Goal: Task Accomplishment & Management: Complete application form

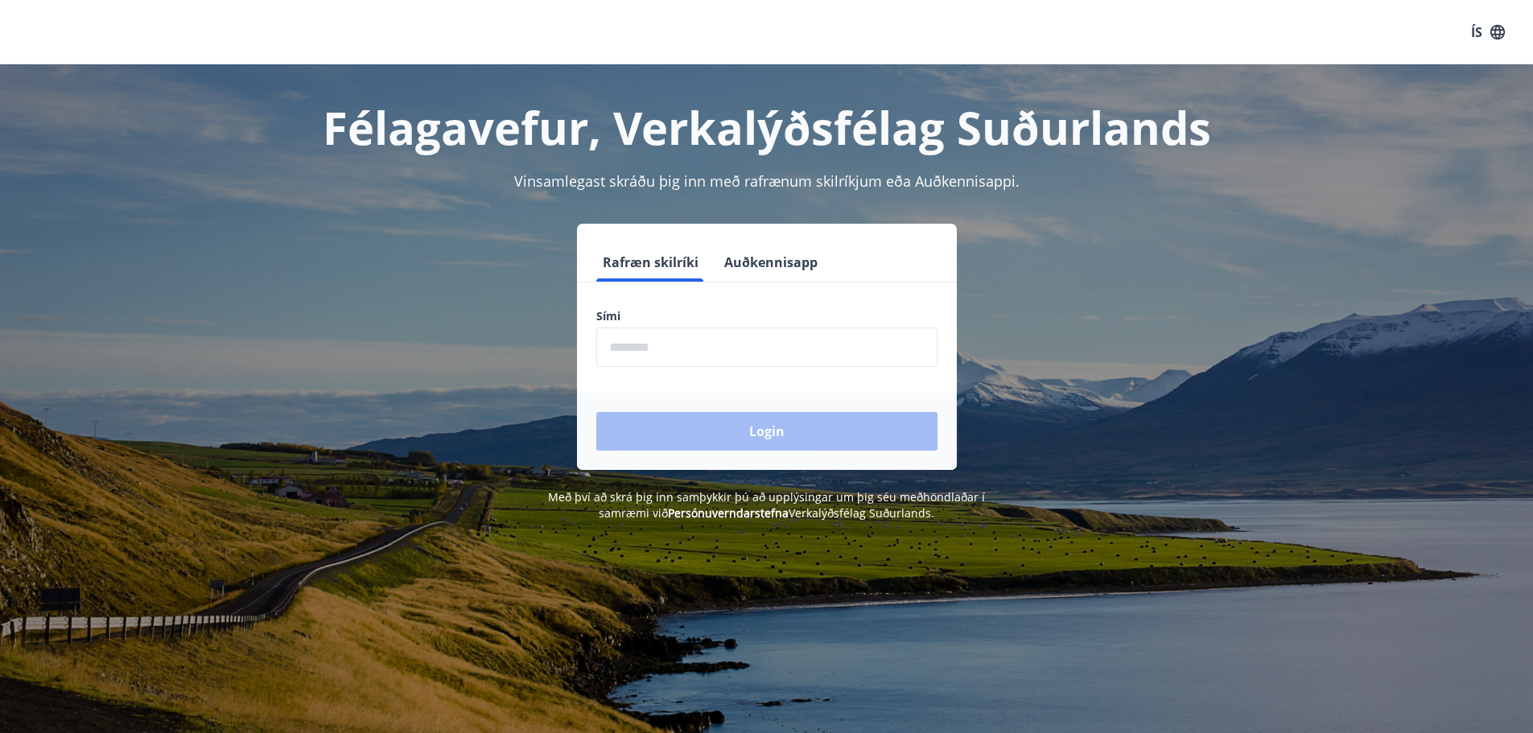
click at [630, 349] on input "phone" at bounding box center [766, 347] width 341 height 39
type input "********"
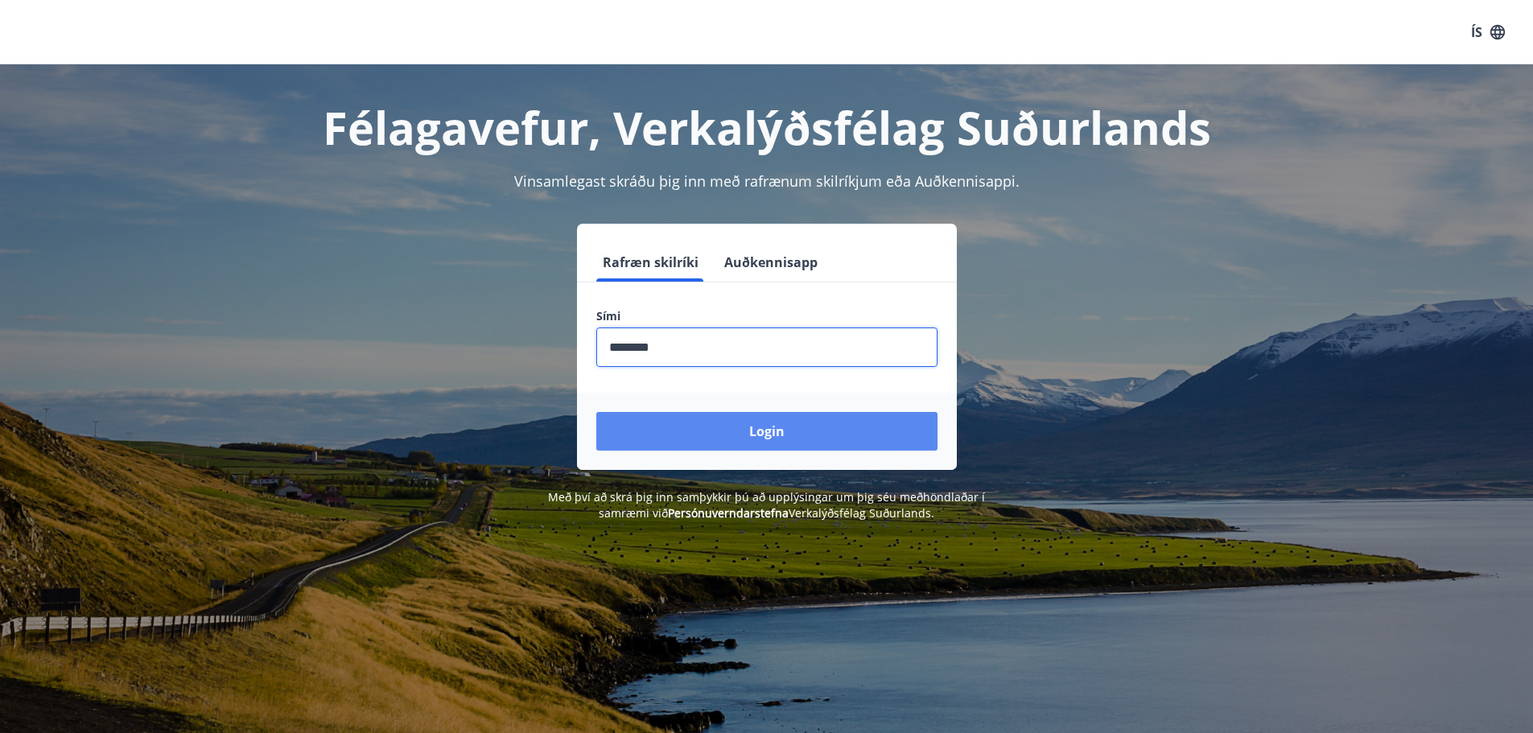
click at [688, 436] on button "Login" at bounding box center [766, 431] width 341 height 39
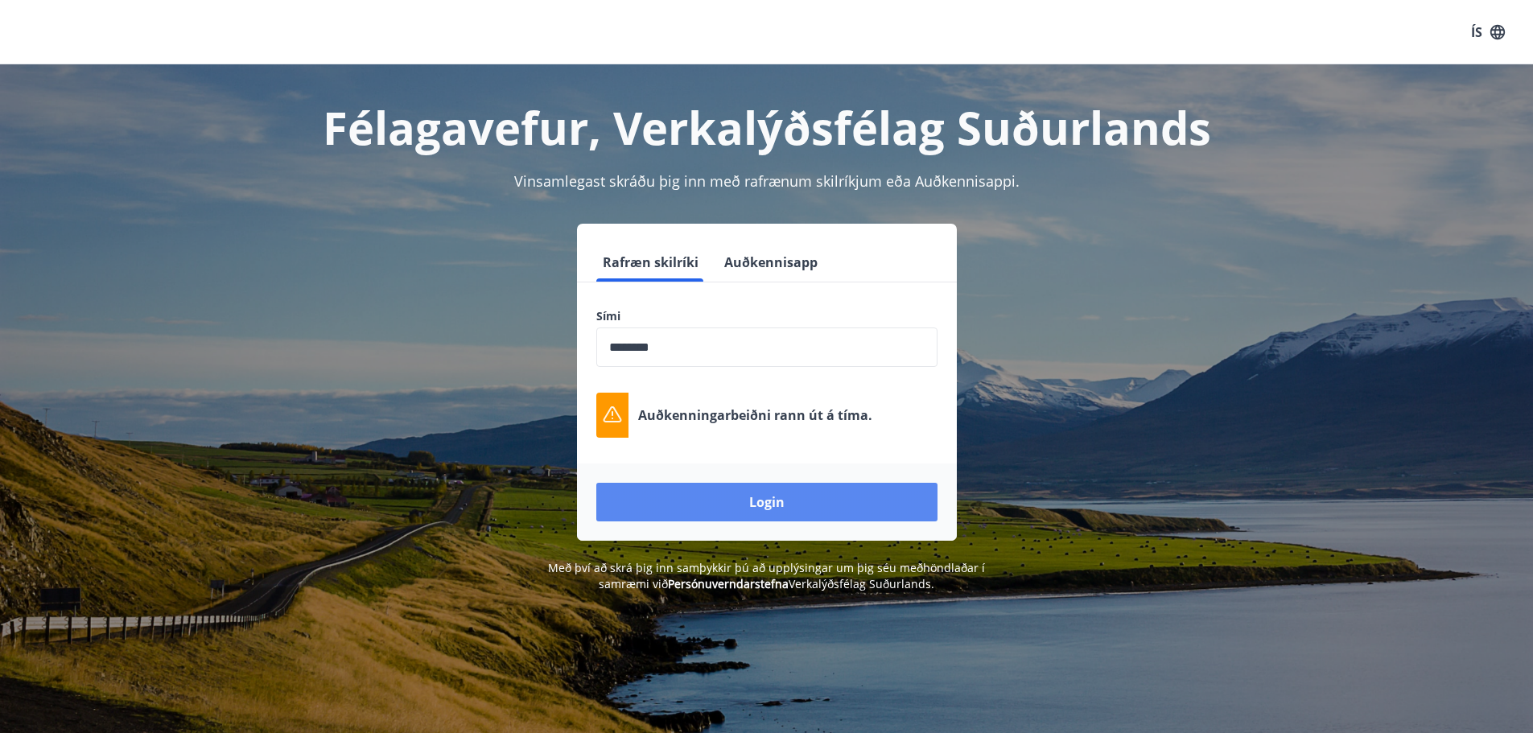
click at [748, 500] on button "Login" at bounding box center [766, 502] width 341 height 39
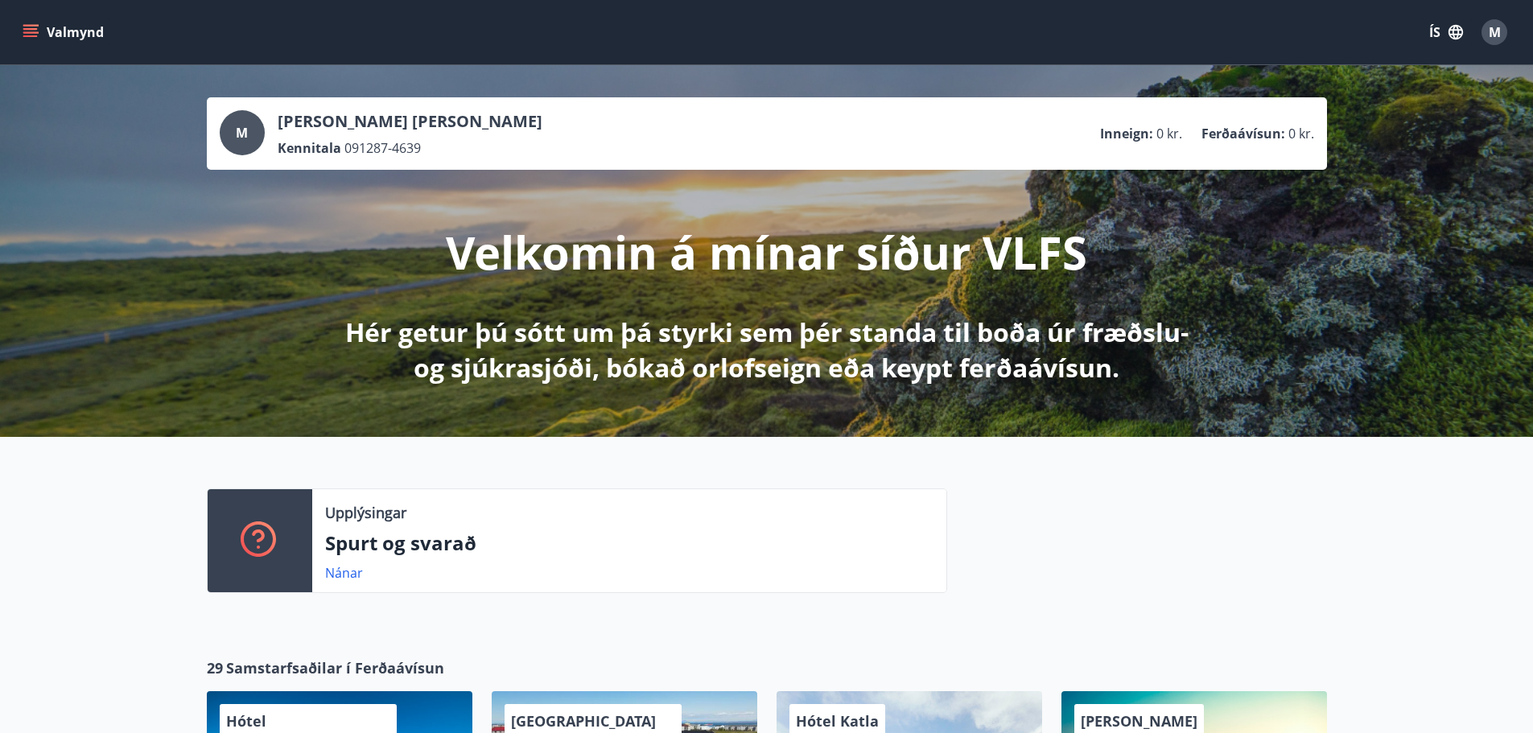
click at [31, 29] on icon "menu" at bounding box center [30, 29] width 14 height 2
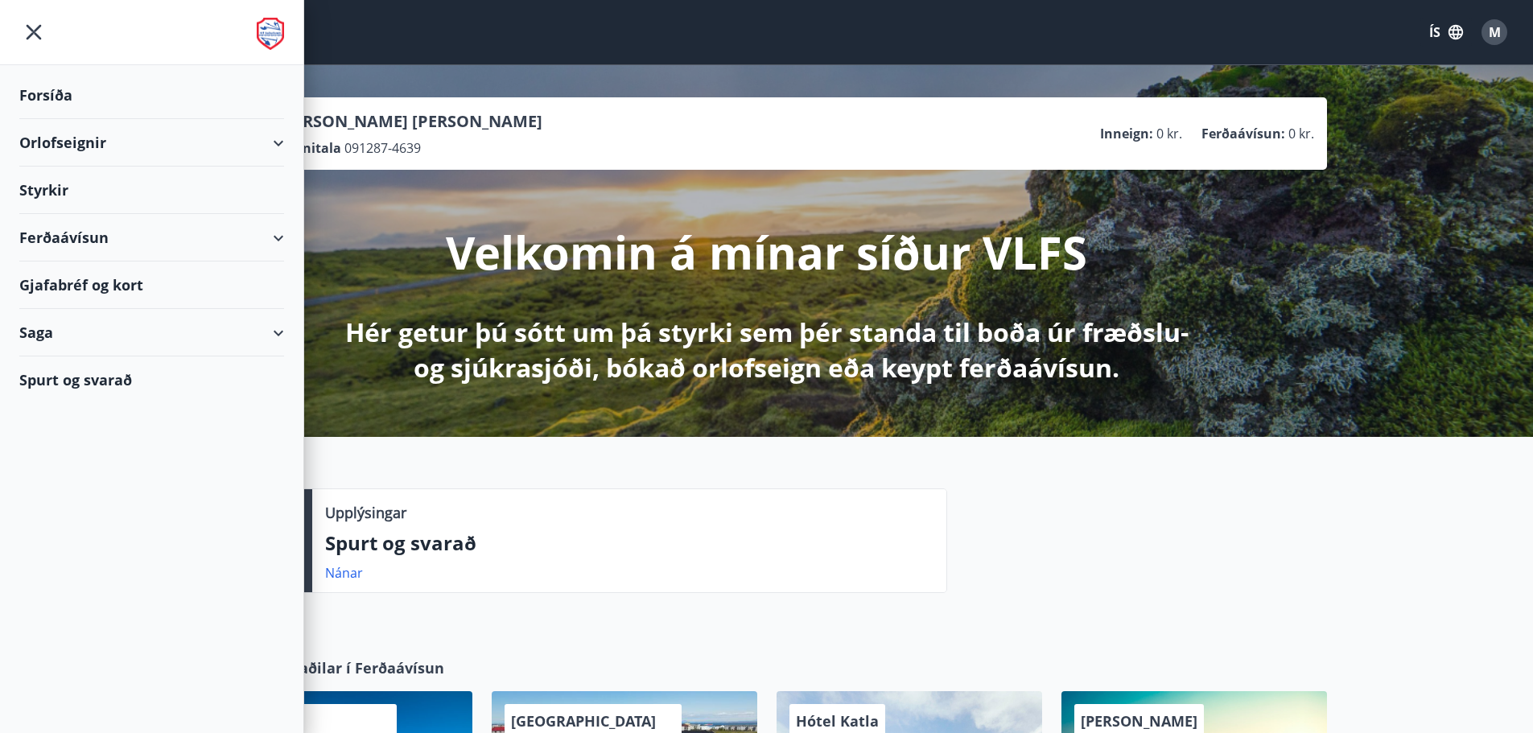
click at [263, 146] on div "Orlofseignir" at bounding box center [151, 142] width 265 height 47
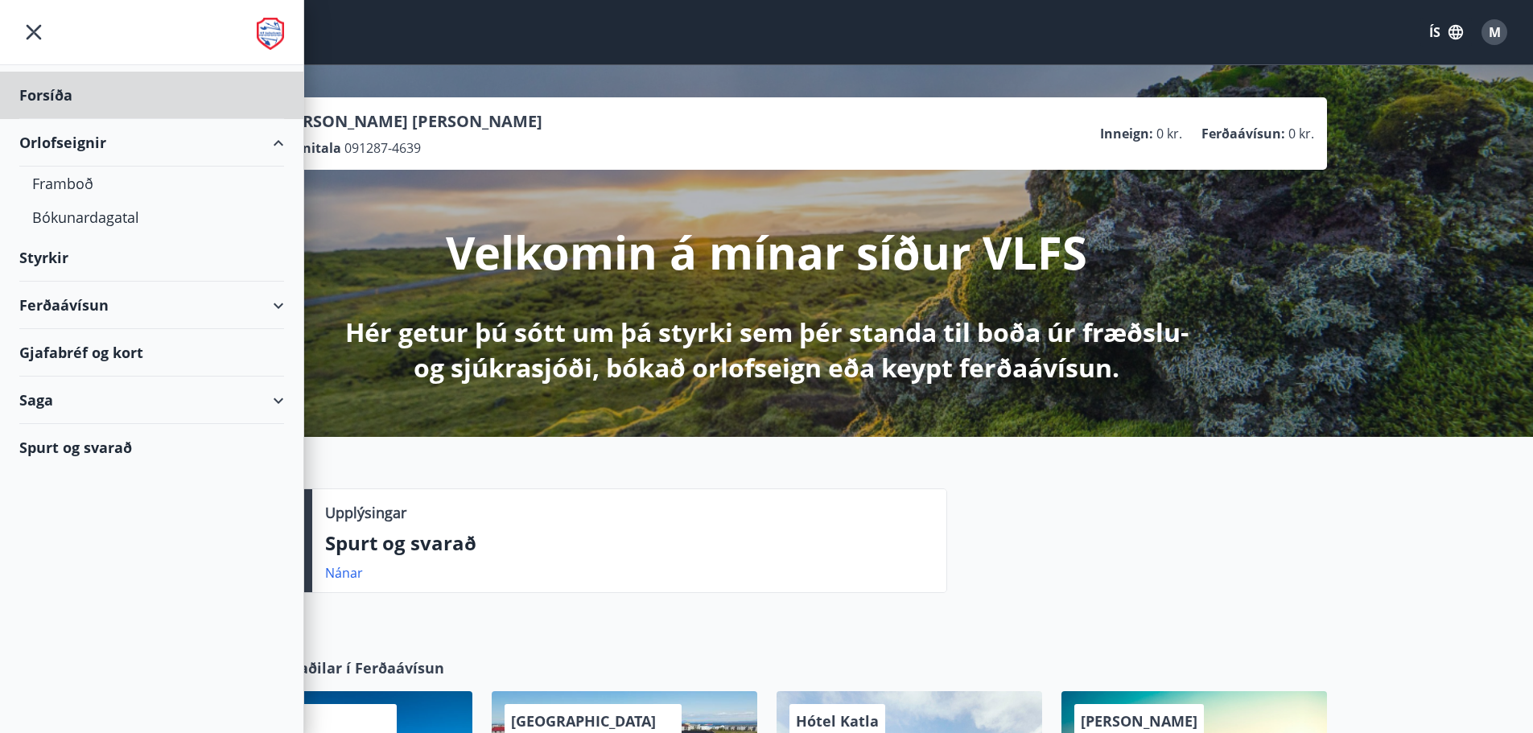
click at [43, 258] on div "Styrkir" at bounding box center [151, 257] width 265 height 47
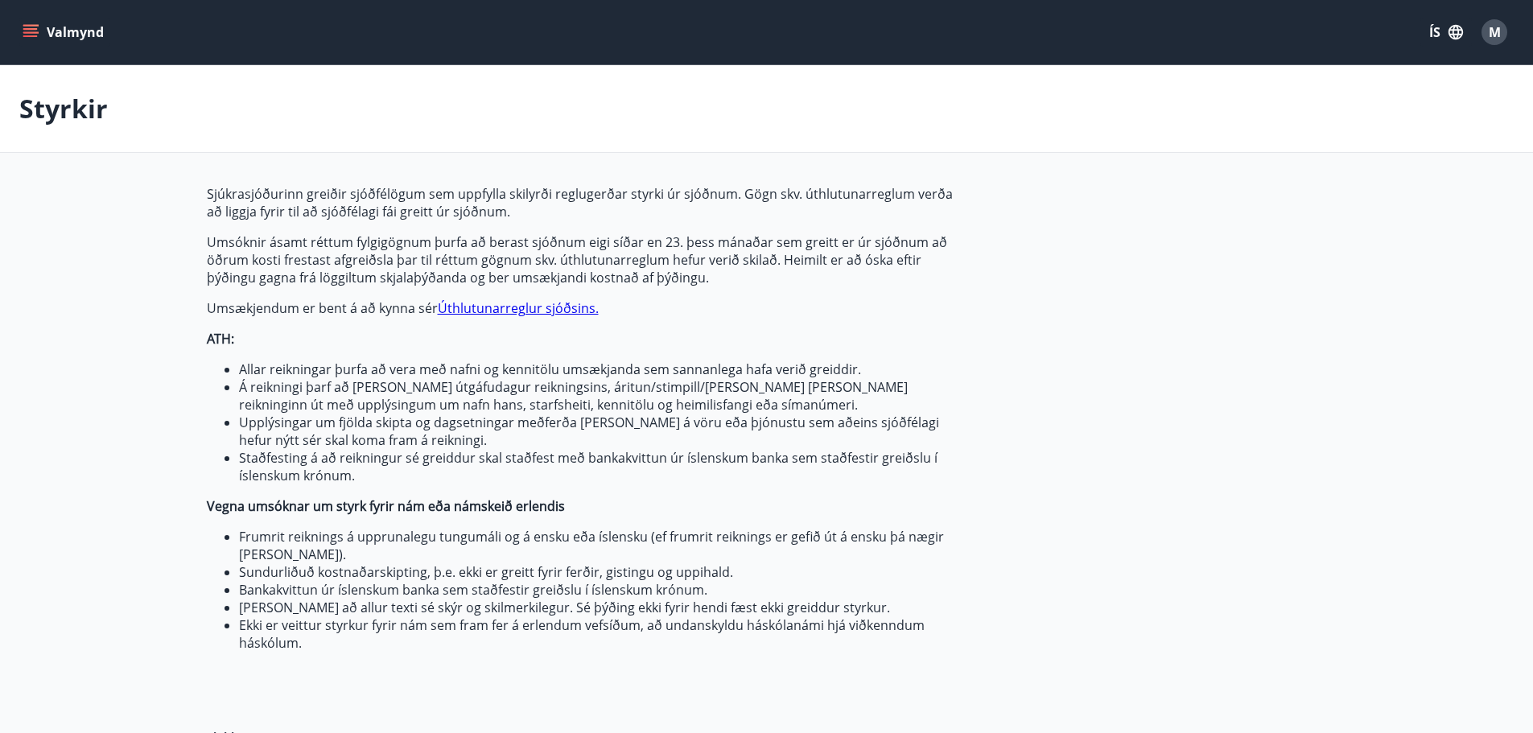
click at [35, 24] on icon "menu" at bounding box center [31, 32] width 16 height 16
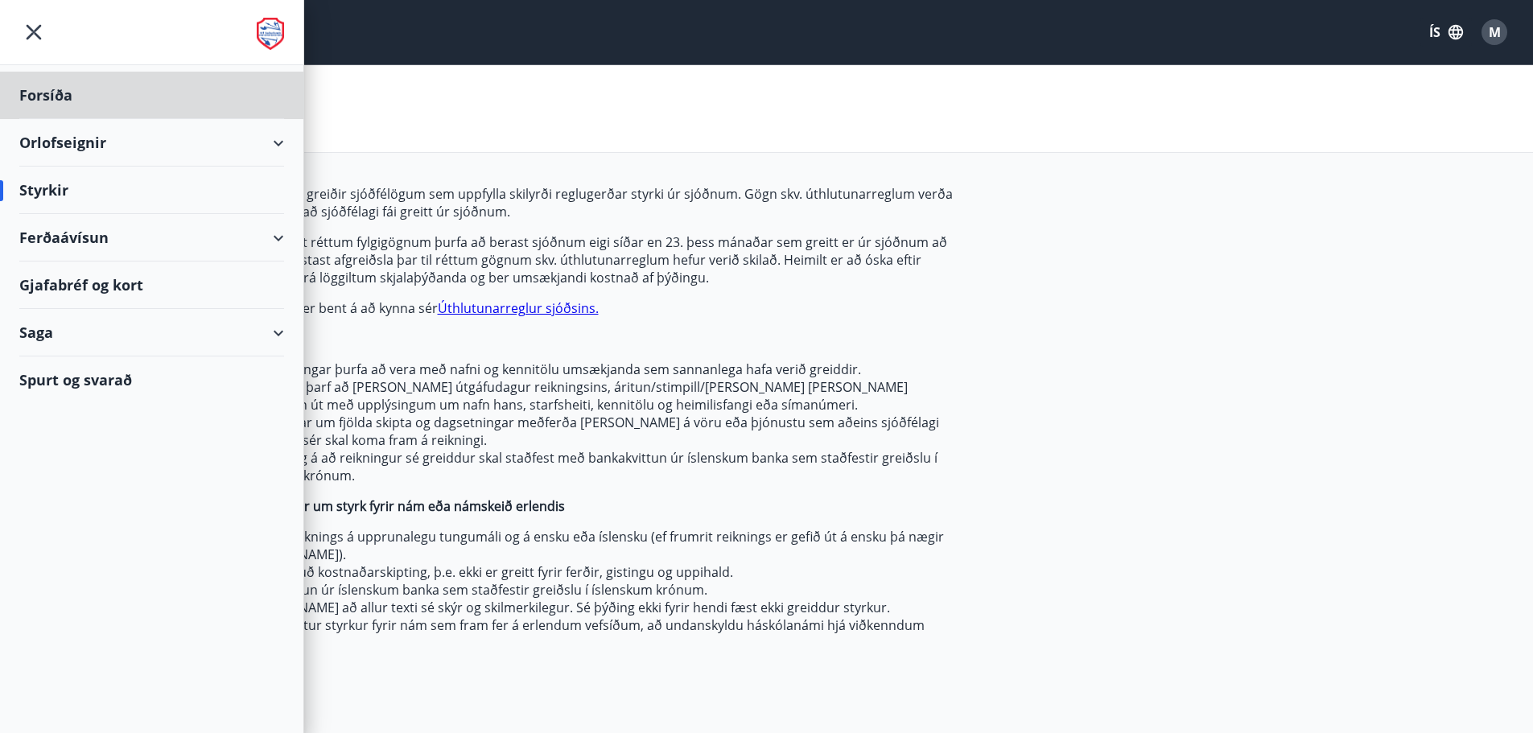
click at [80, 183] on div "Styrkir" at bounding box center [151, 190] width 265 height 47
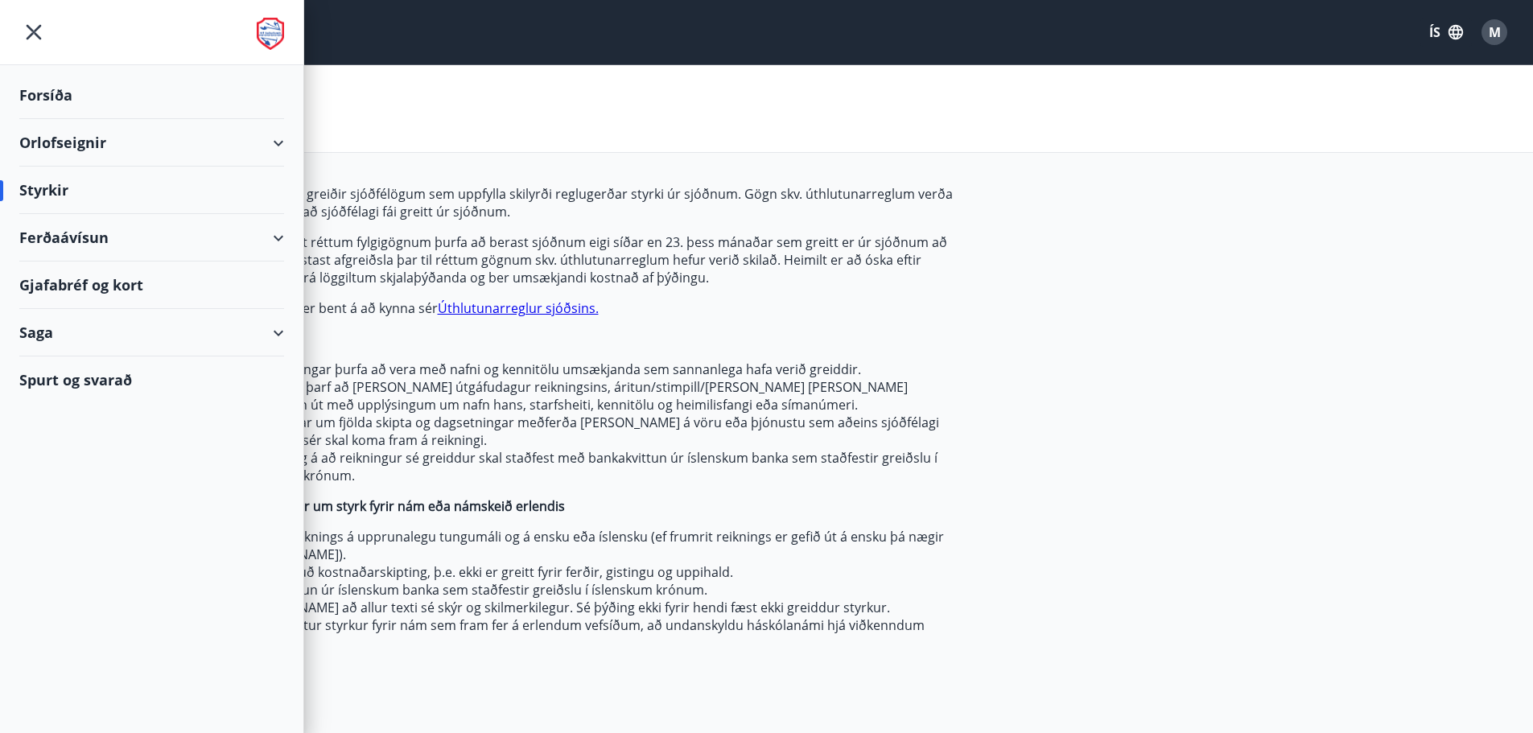
click at [856, 253] on p "Umsóknir ásamt réttum fylgigögnum þurfa að berast sjóðnum eigi síðar en 23. þes…" at bounding box center [587, 259] width 760 height 53
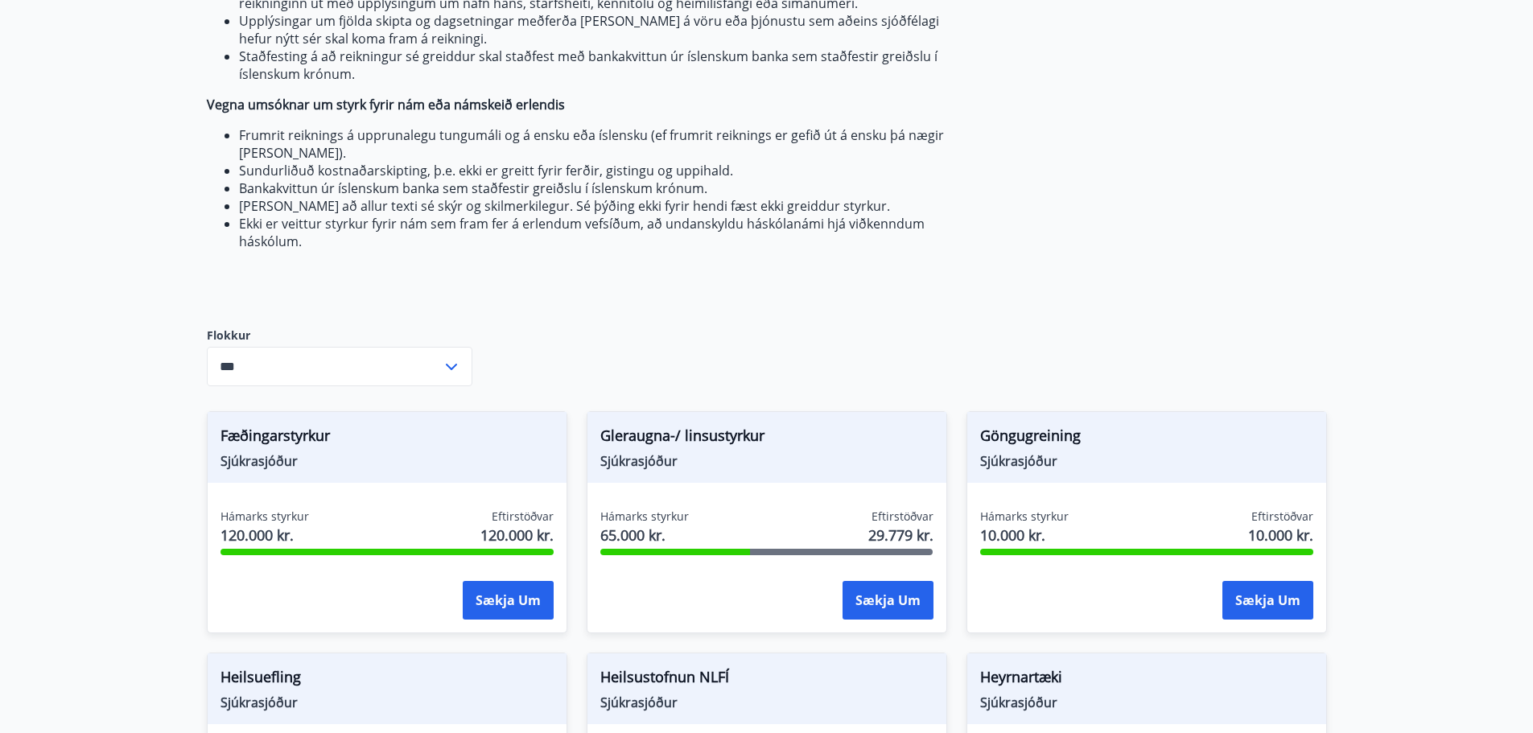
scroll to position [563, 0]
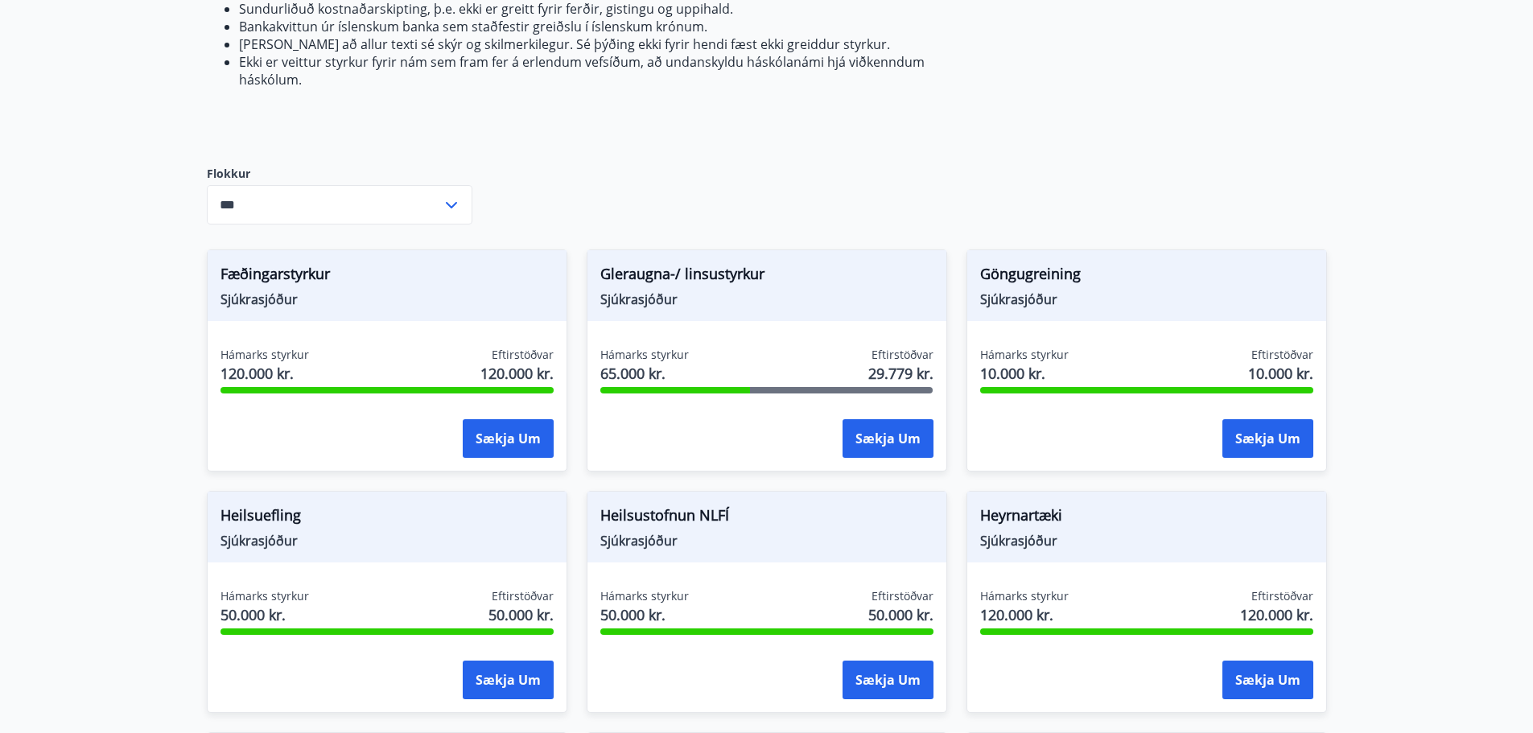
click at [443, 210] on icon at bounding box center [451, 205] width 19 height 19
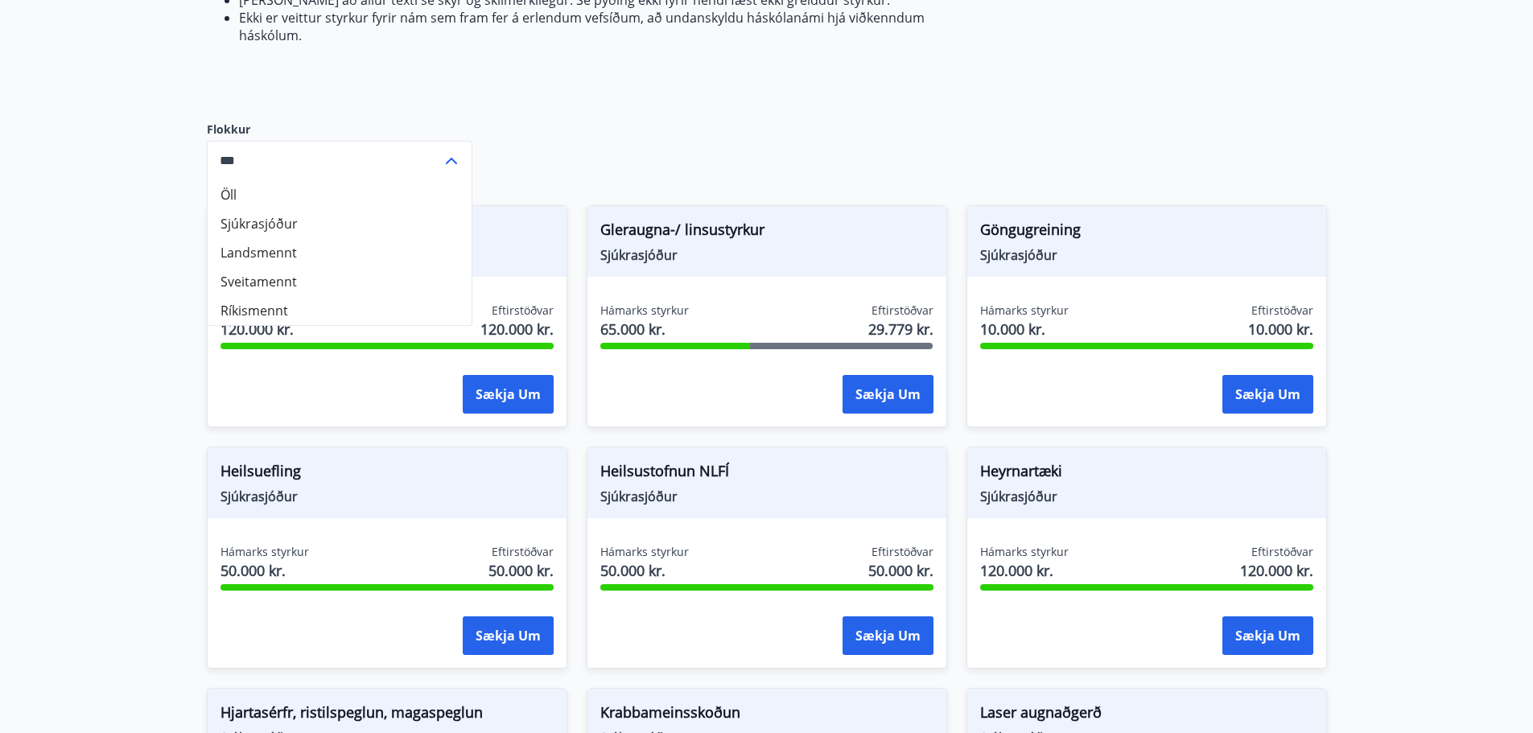
scroll to position [644, 0]
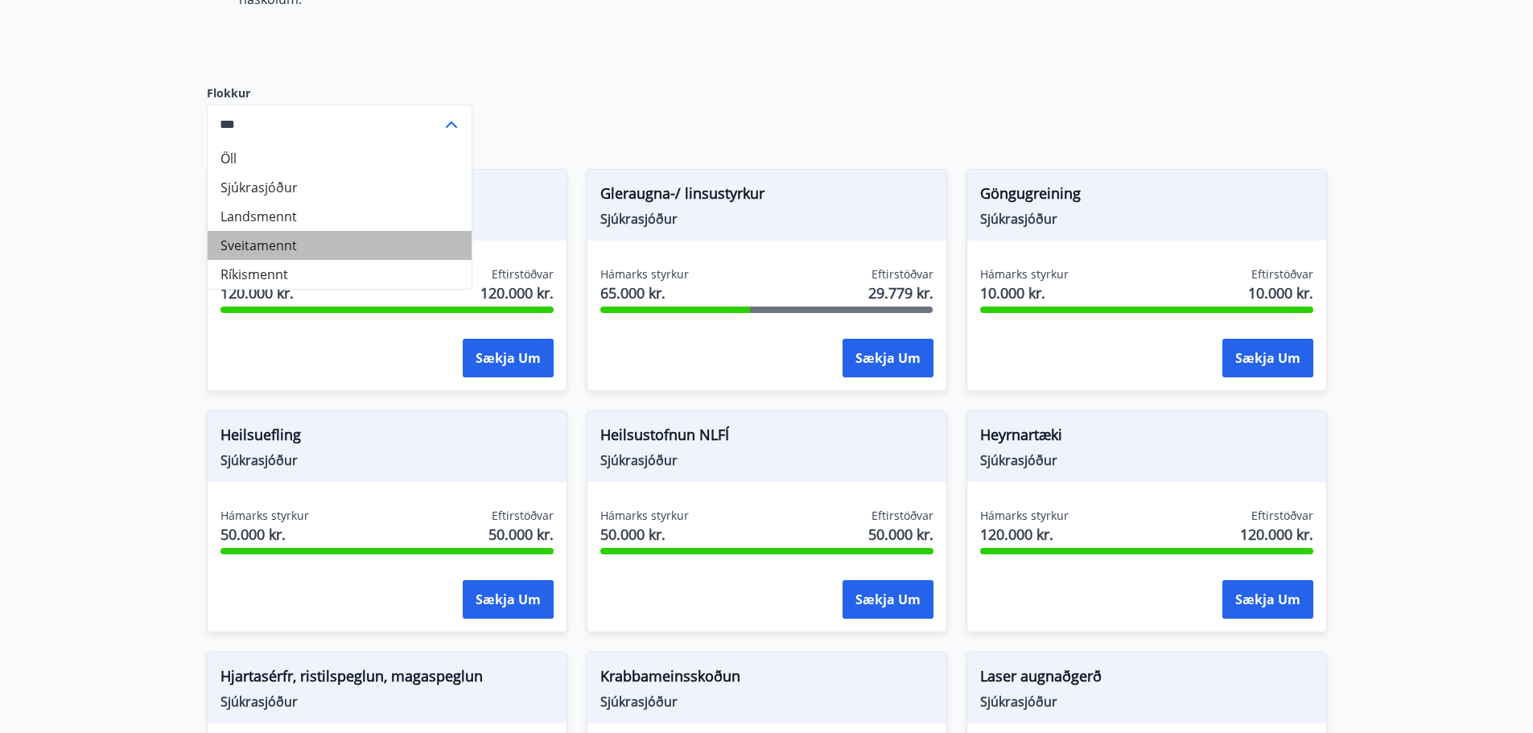
click at [282, 248] on li "Sveitamennt" at bounding box center [340, 245] width 264 height 29
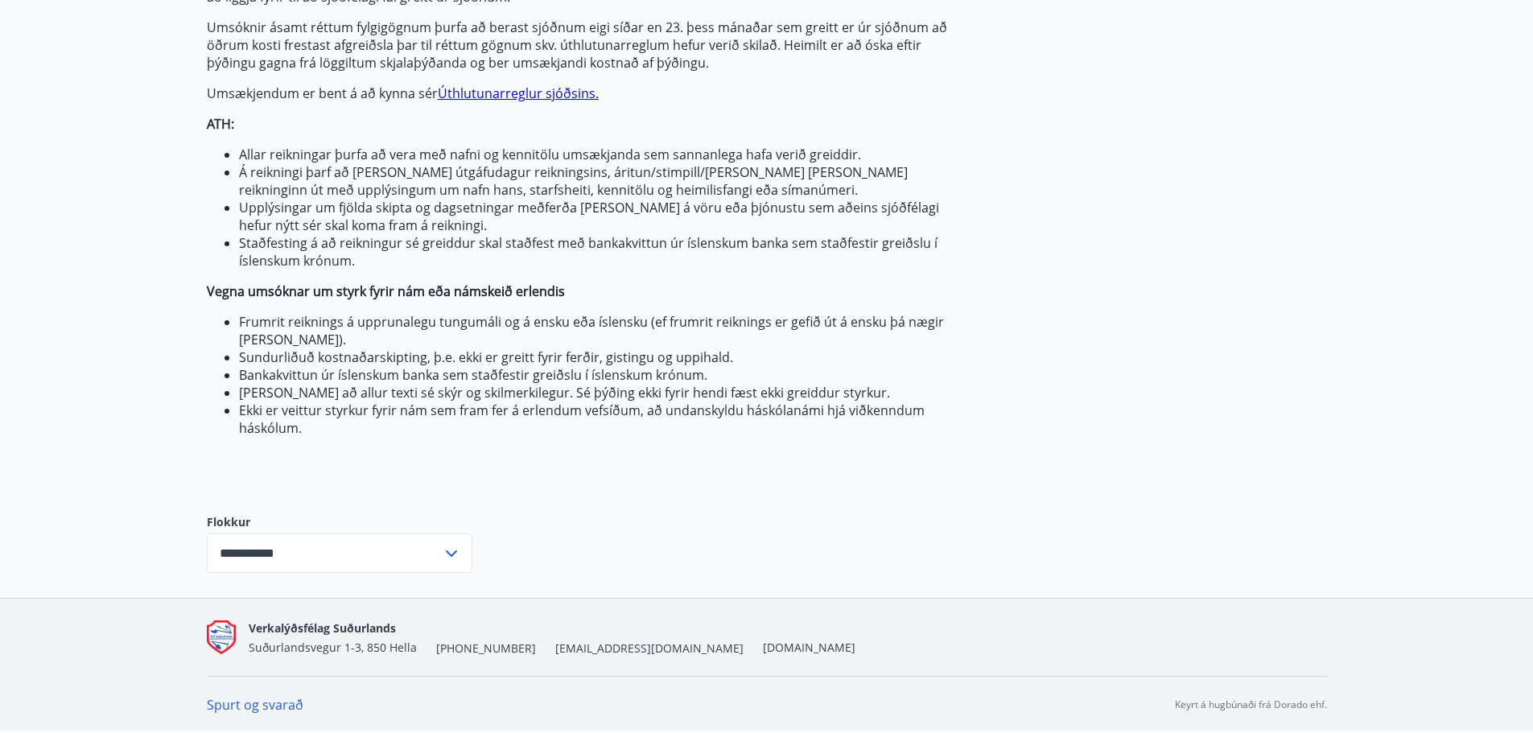
click at [461, 551] on div "**********" at bounding box center [340, 553] width 266 height 39
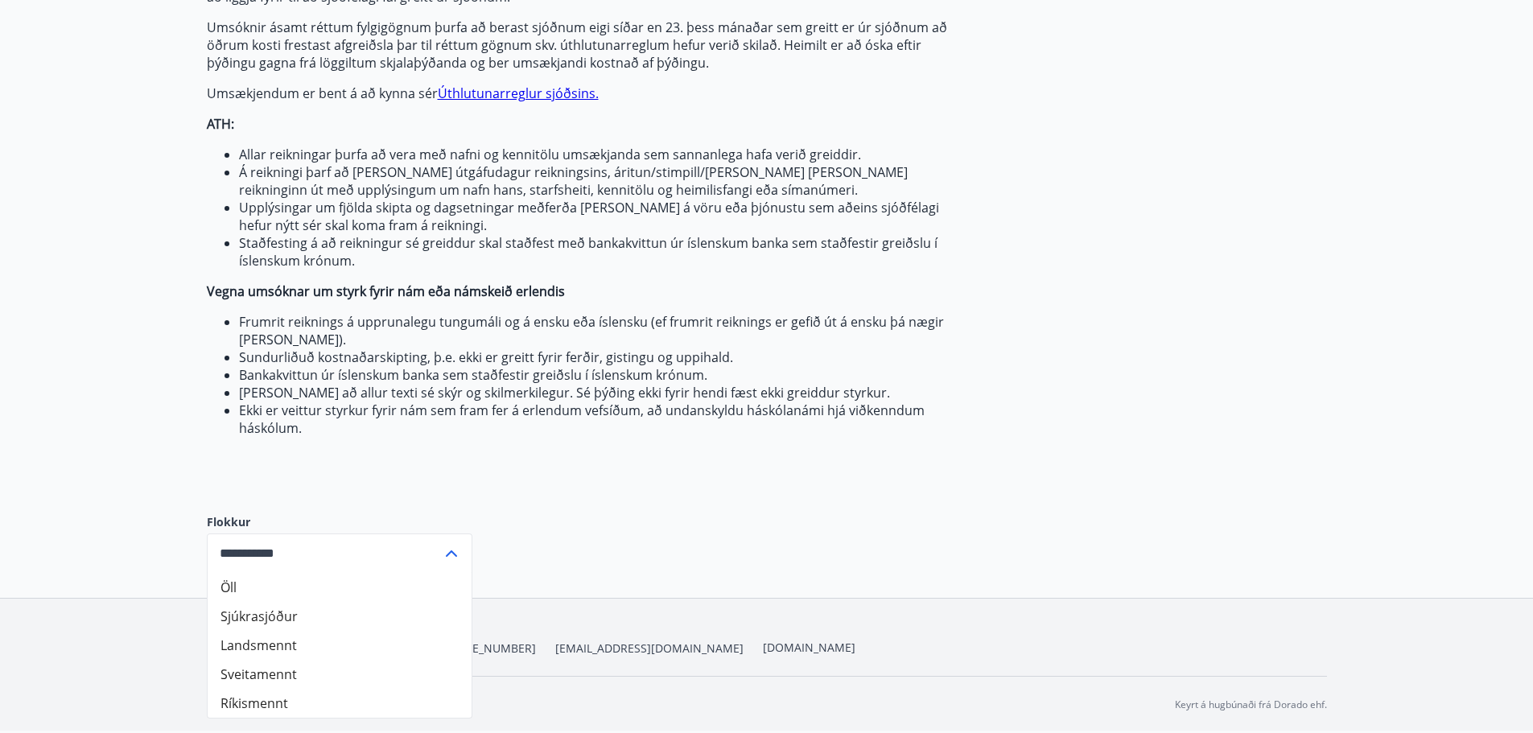
click at [285, 633] on li "Landsmennt" at bounding box center [340, 645] width 264 height 29
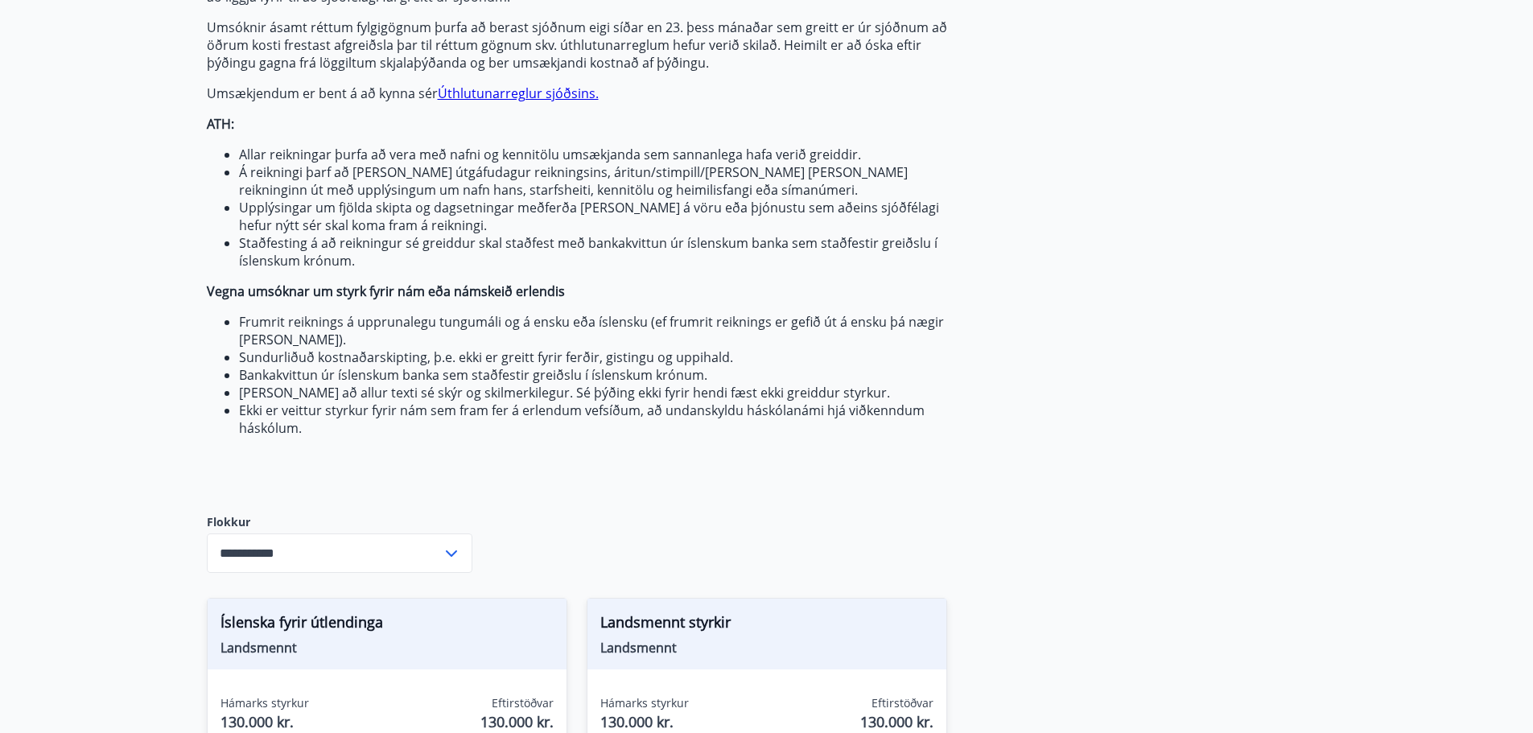
type input "**********"
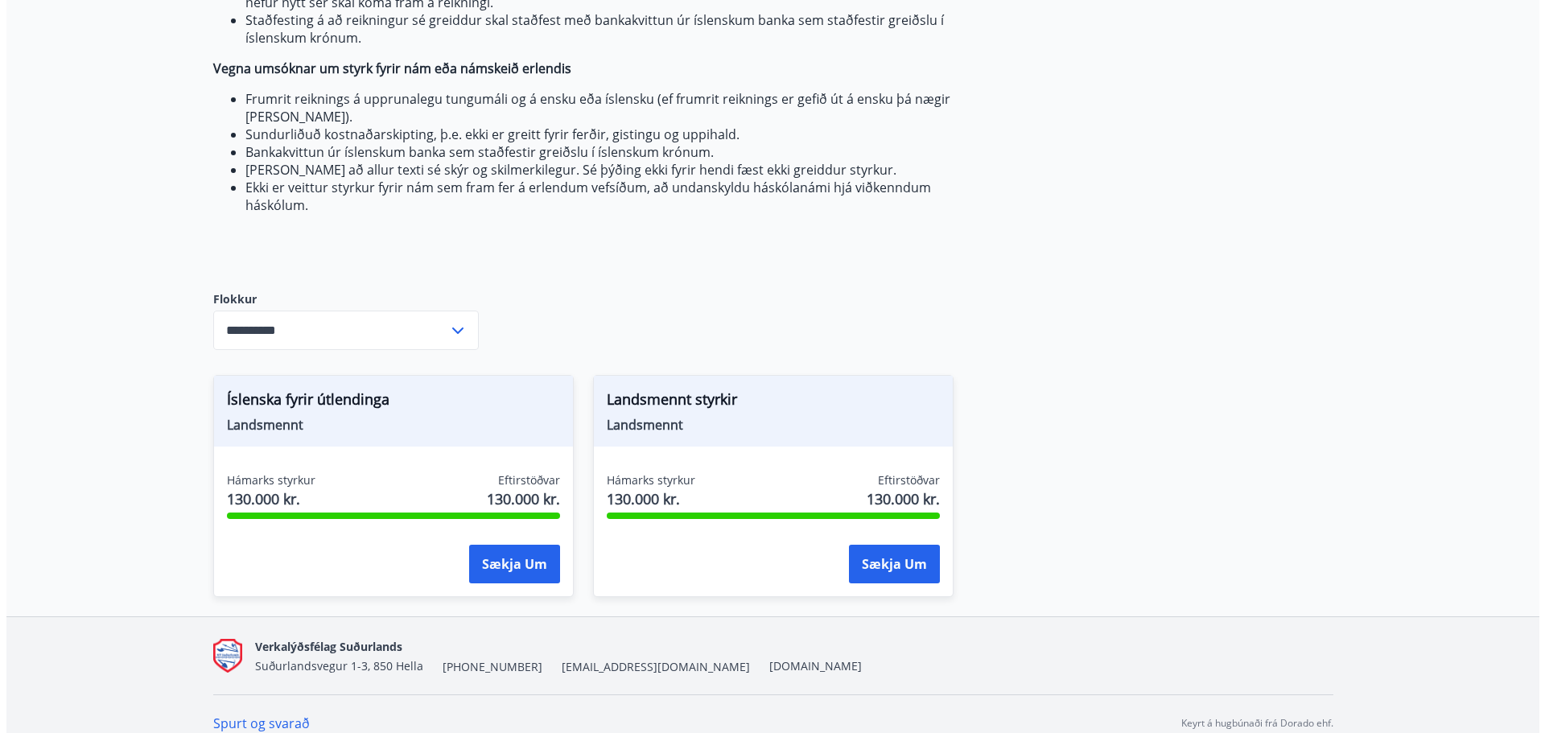
scroll to position [456, 0]
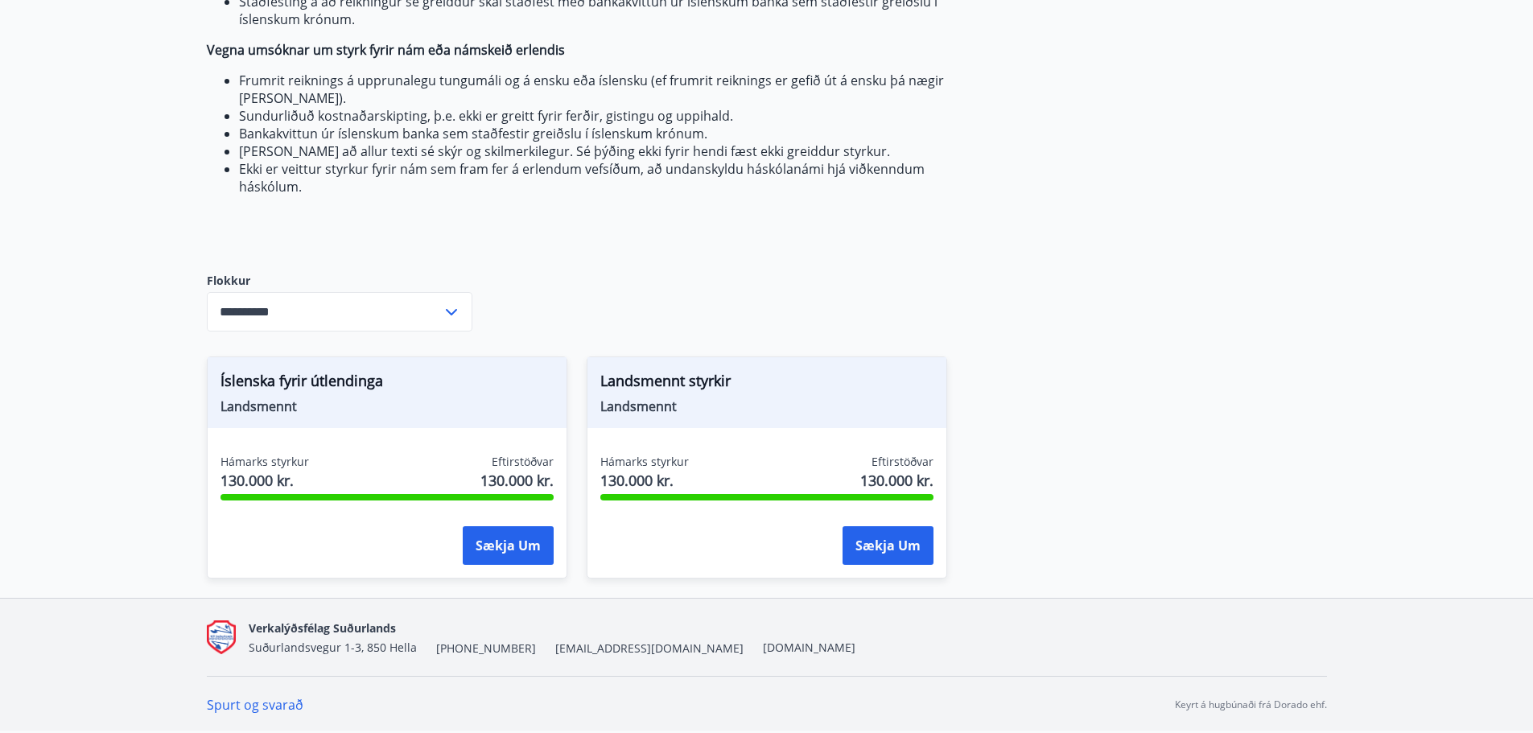
click at [448, 298] on div "**********" at bounding box center [340, 311] width 266 height 39
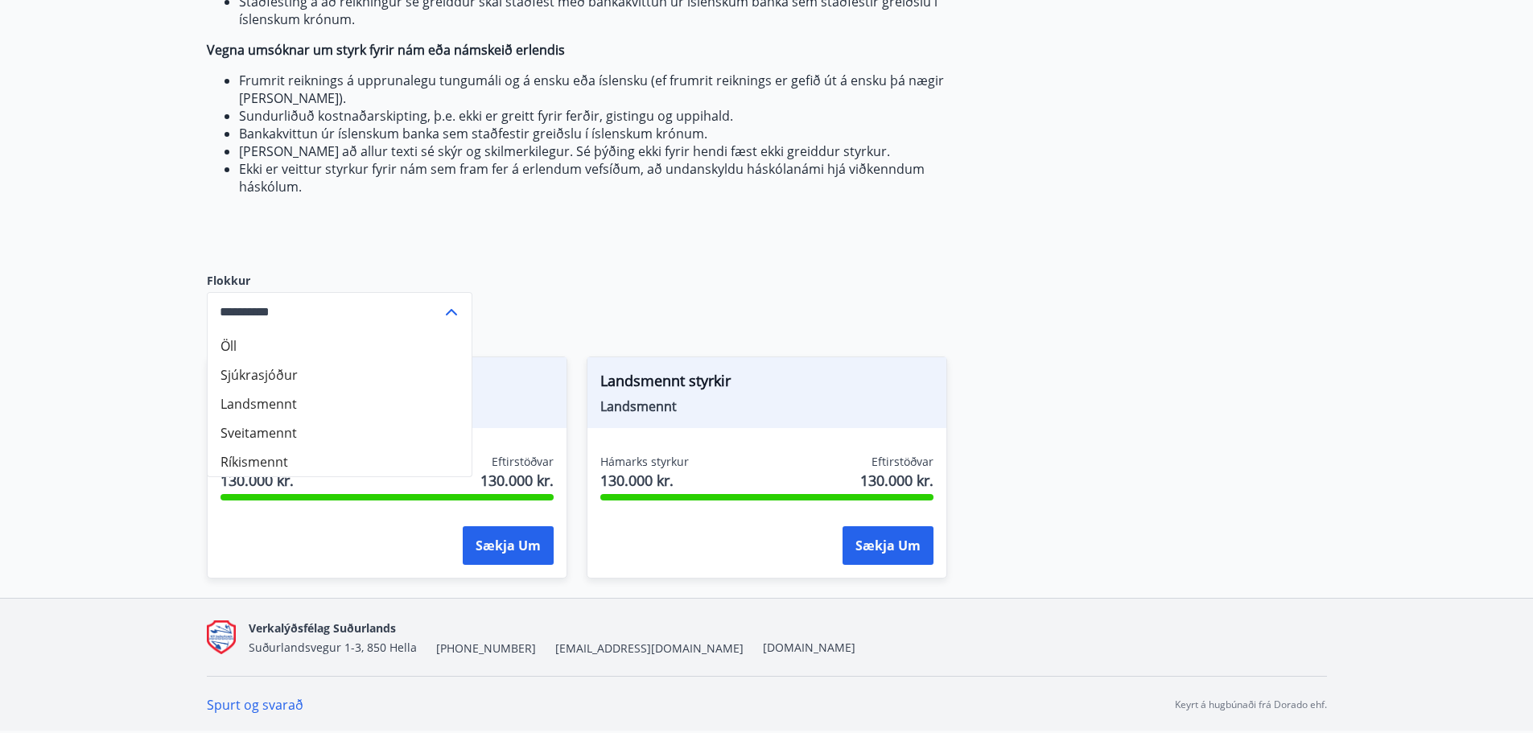
click at [692, 283] on div "Sjúkrasjóðurinn greiðir sjóðfélögum sem uppfylla skilyrði reglugerðar styrki úr…" at bounding box center [767, 163] width 1120 height 869
click at [798, 254] on div "Sjúkrasjóðurinn greiðir sjóðfélögum sem uppfylla skilyrði reglugerðar styrki úr…" at bounding box center [767, 163] width 1120 height 869
click at [460, 299] on div "**********" at bounding box center [340, 311] width 266 height 39
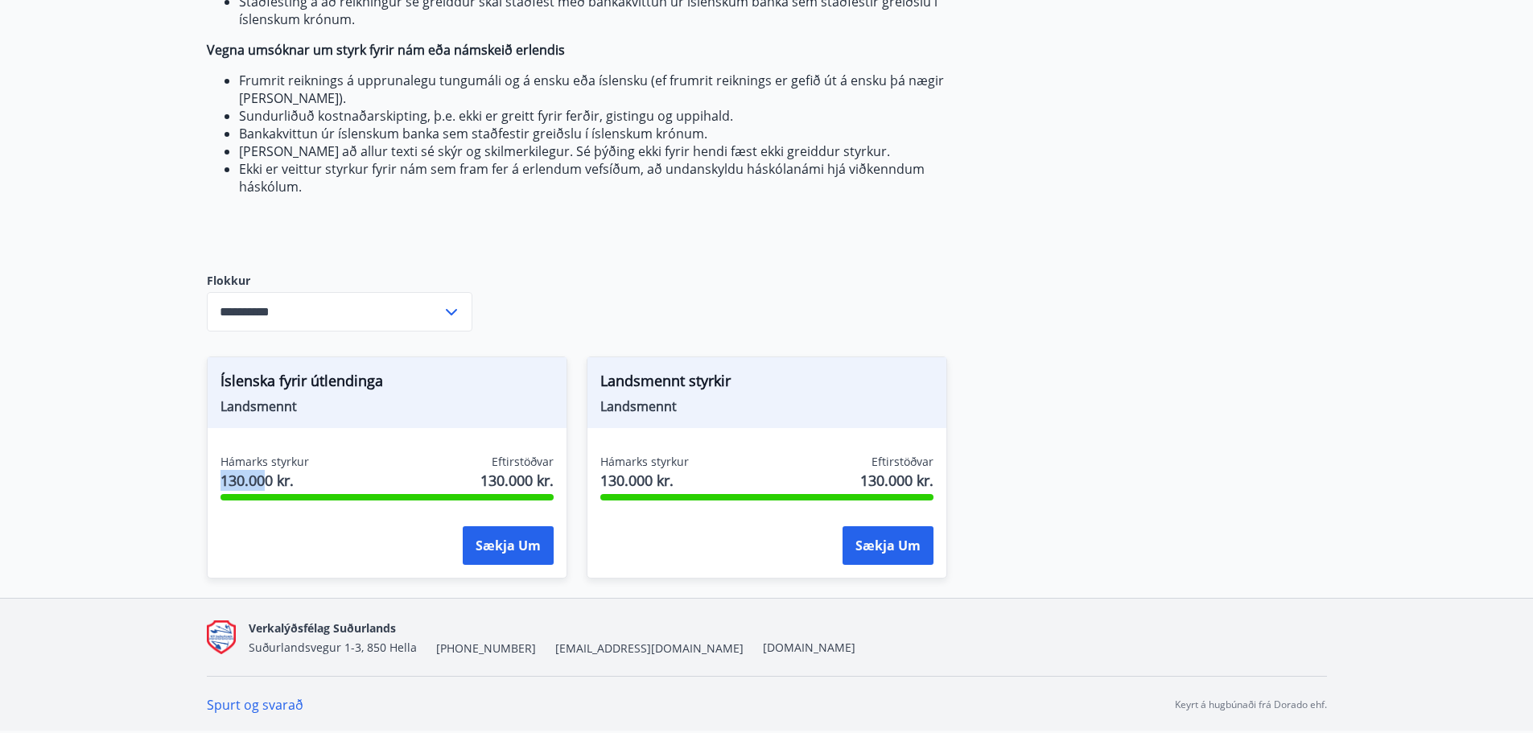
drag, startPoint x: 268, startPoint y: 476, endPoint x: 209, endPoint y: 473, distance: 58.8
click at [209, 473] on div "Hámarks styrkur 130.000 kr. Eftirstöðvar 130.000 kr. Sækja um" at bounding box center [387, 513] width 359 height 118
drag, startPoint x: 649, startPoint y: 488, endPoint x: 603, endPoint y: 488, distance: 45.9
click at [603, 488] on span "130.000 kr." at bounding box center [644, 480] width 89 height 21
click at [904, 536] on button "Sækja um" at bounding box center [888, 545] width 91 height 39
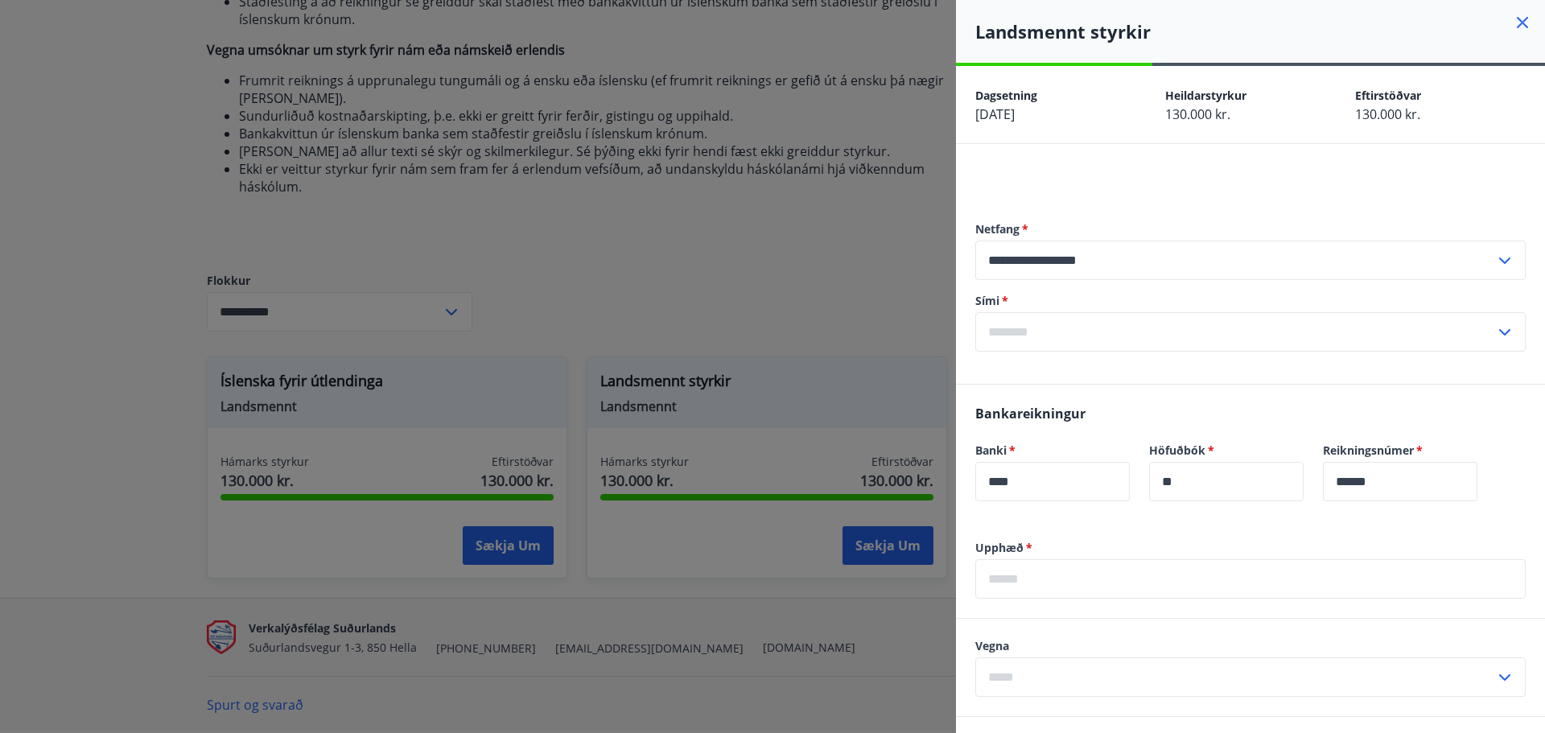
click at [1423, 328] on input "text" at bounding box center [1236, 331] width 520 height 39
click at [1058, 364] on li "354-8928830" at bounding box center [1250, 366] width 549 height 29
type input "**********"
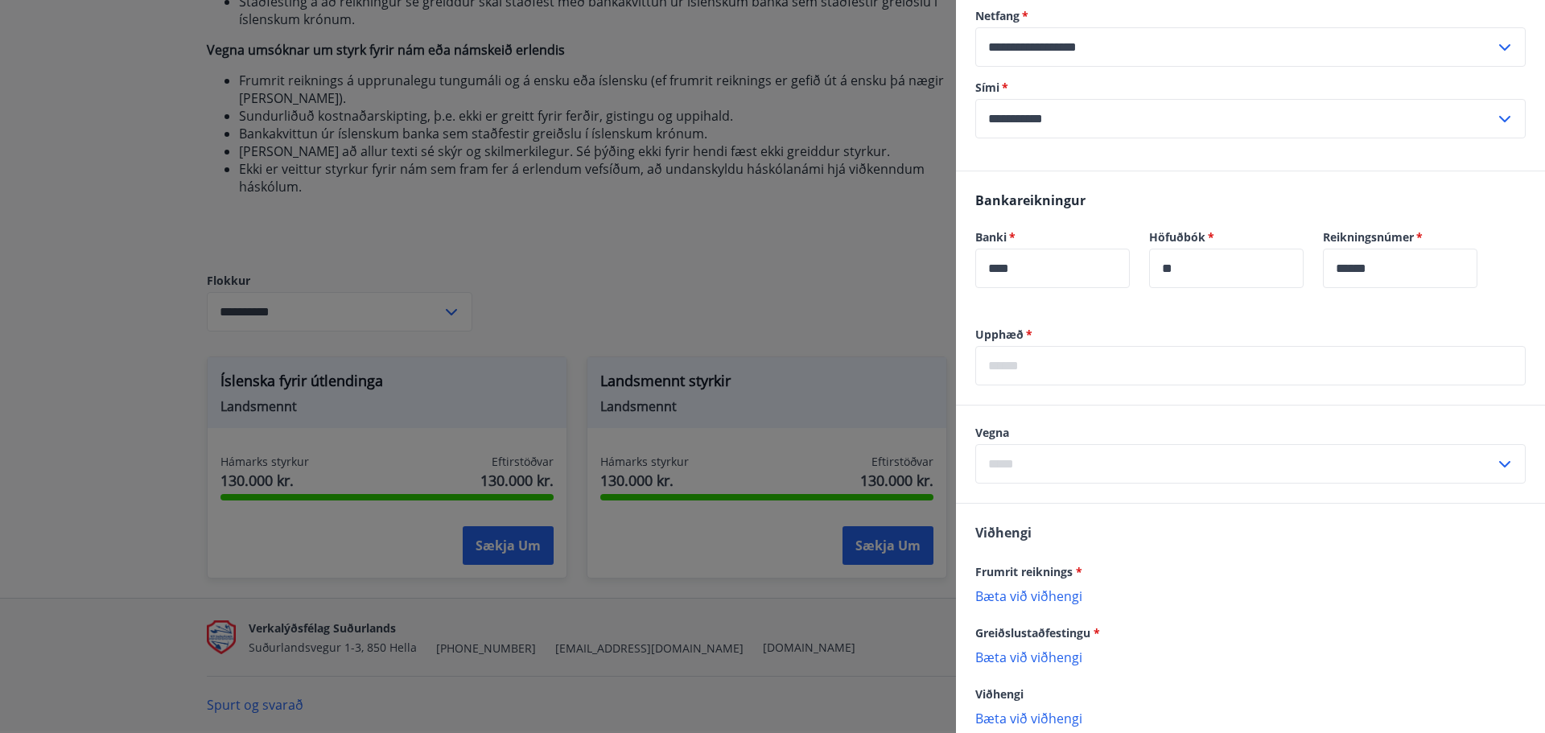
scroll to position [241, 0]
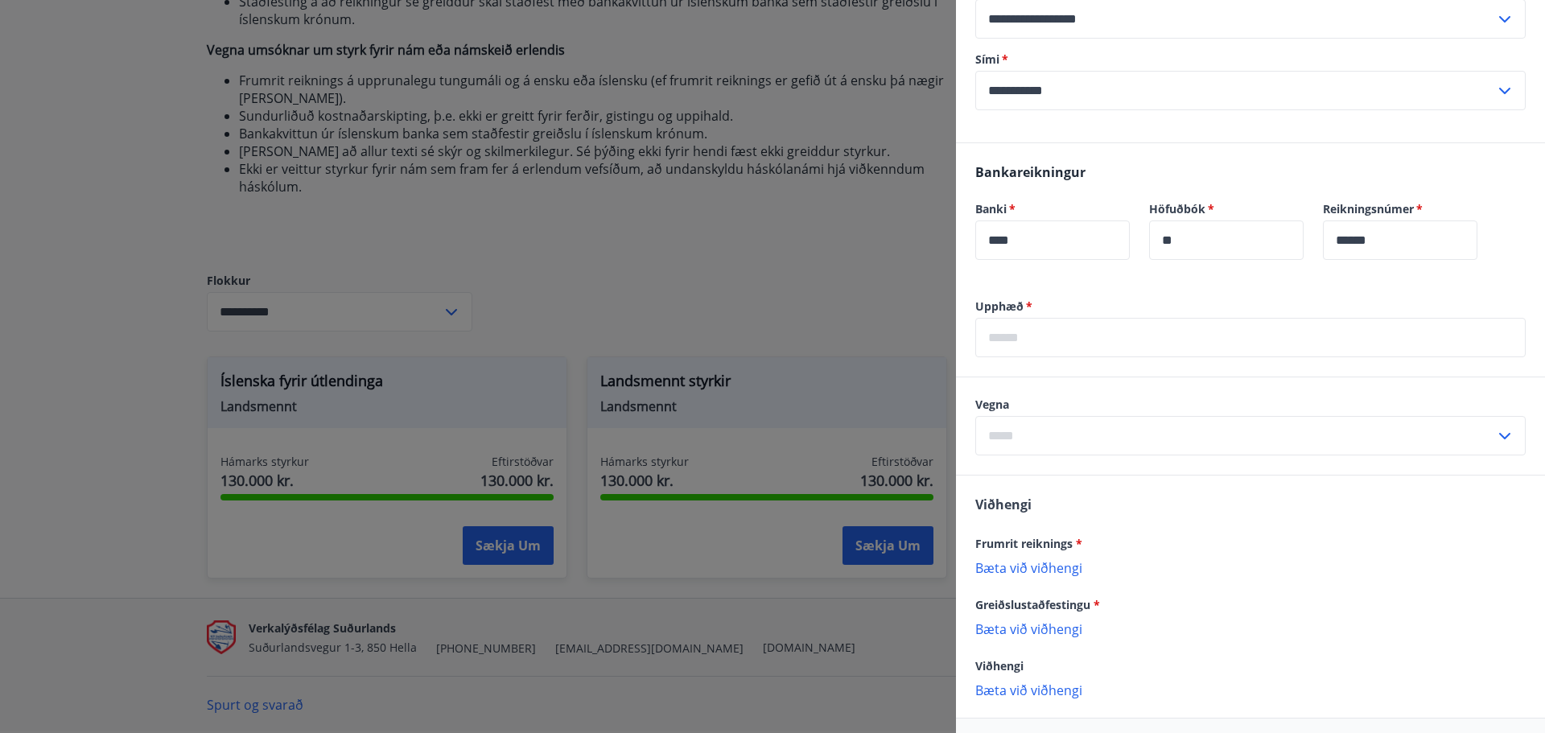
click at [1037, 340] on input "text" at bounding box center [1251, 337] width 551 height 39
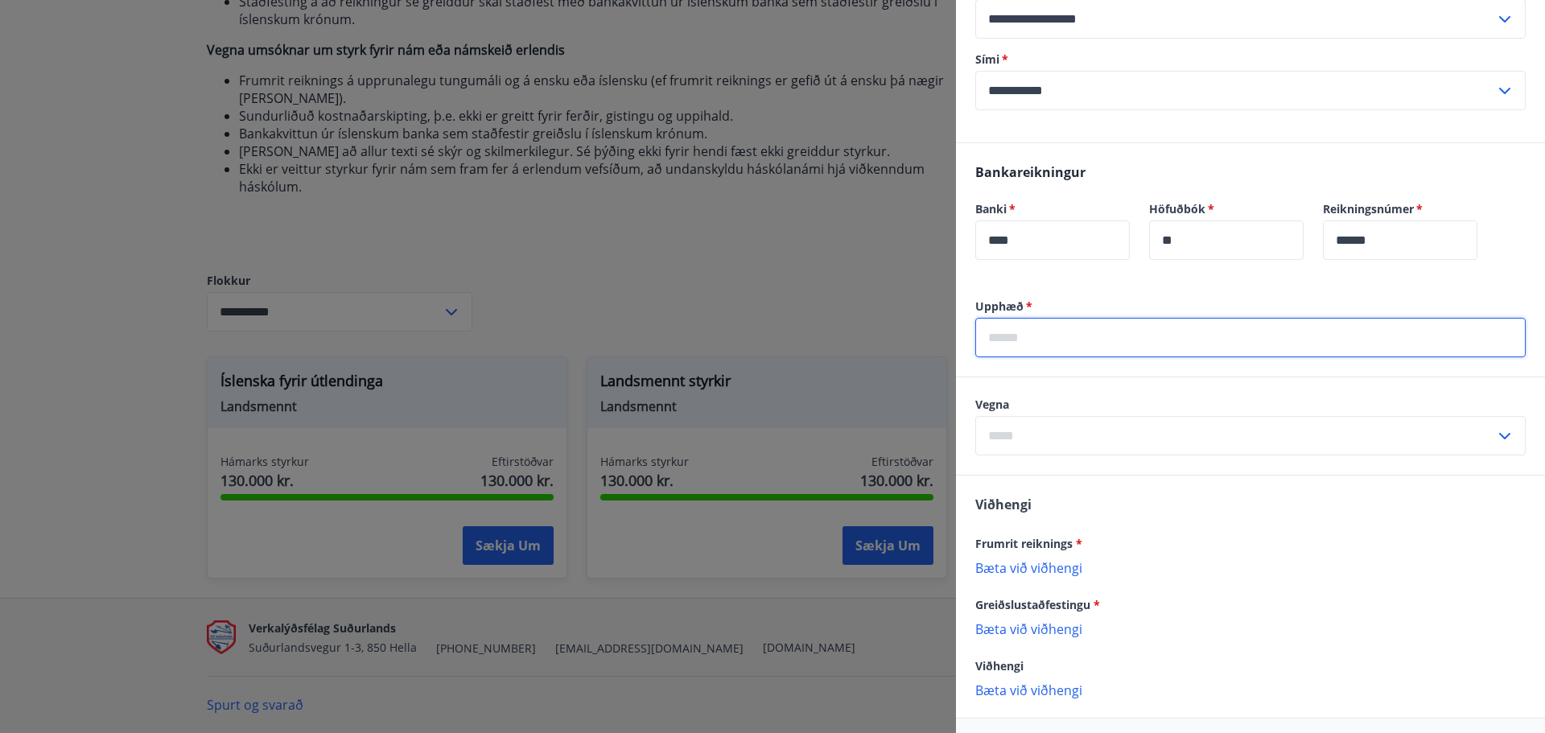
click at [1464, 428] on div "Vegna ​" at bounding box center [1251, 426] width 551 height 59
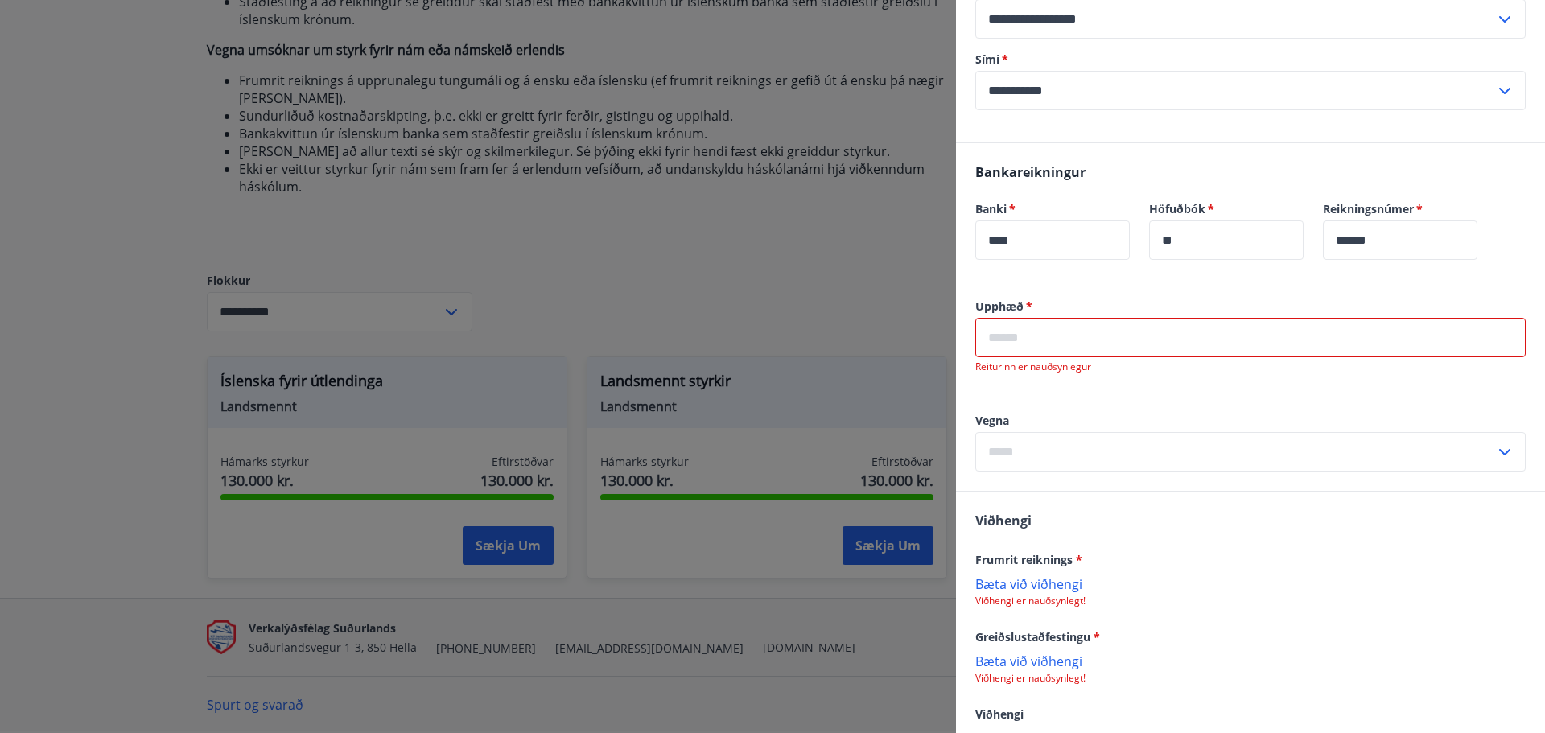
click at [1046, 341] on input "text" at bounding box center [1251, 337] width 551 height 39
click at [1009, 338] on input "text" at bounding box center [1251, 337] width 551 height 39
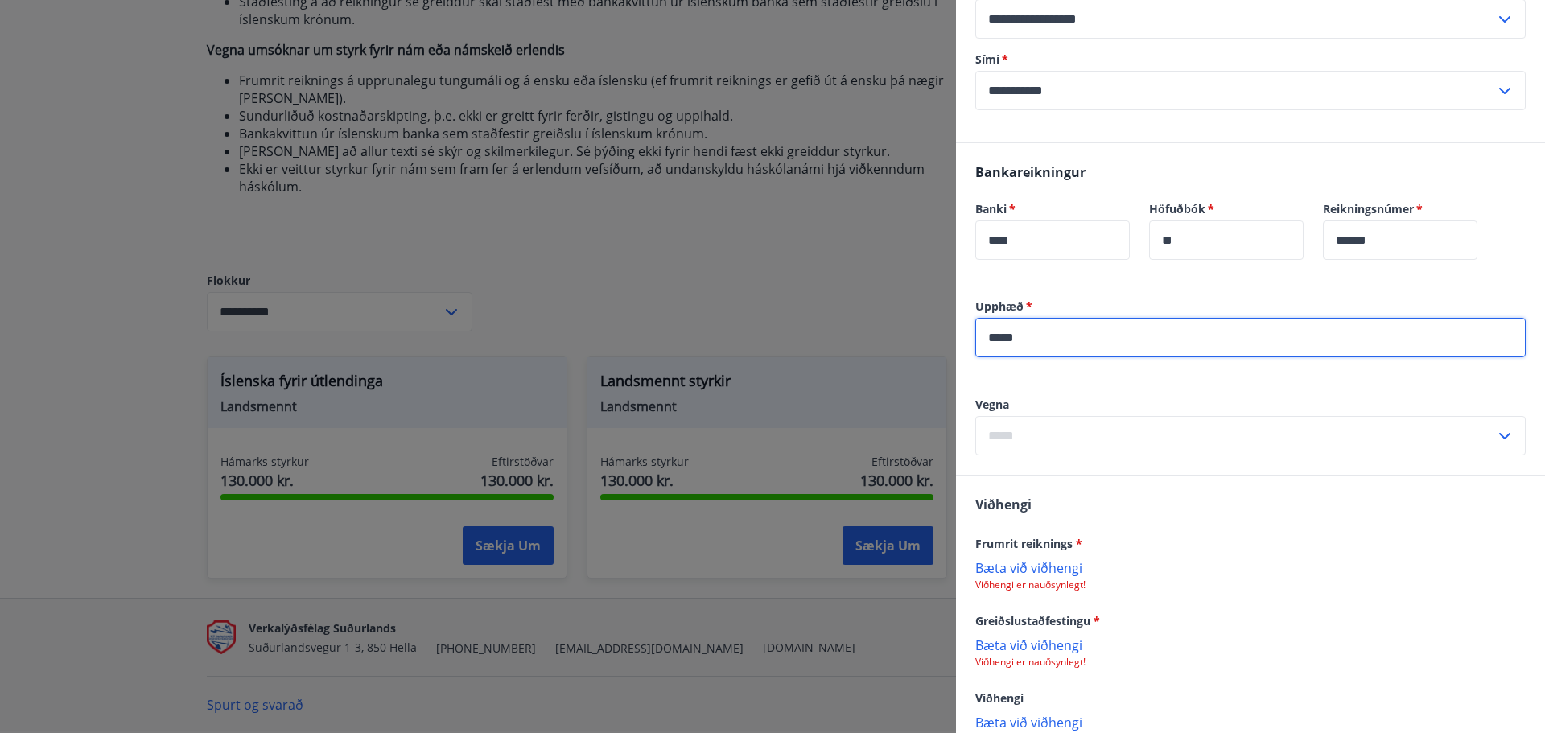
type input "*****"
click at [1446, 438] on input "text" at bounding box center [1236, 435] width 520 height 39
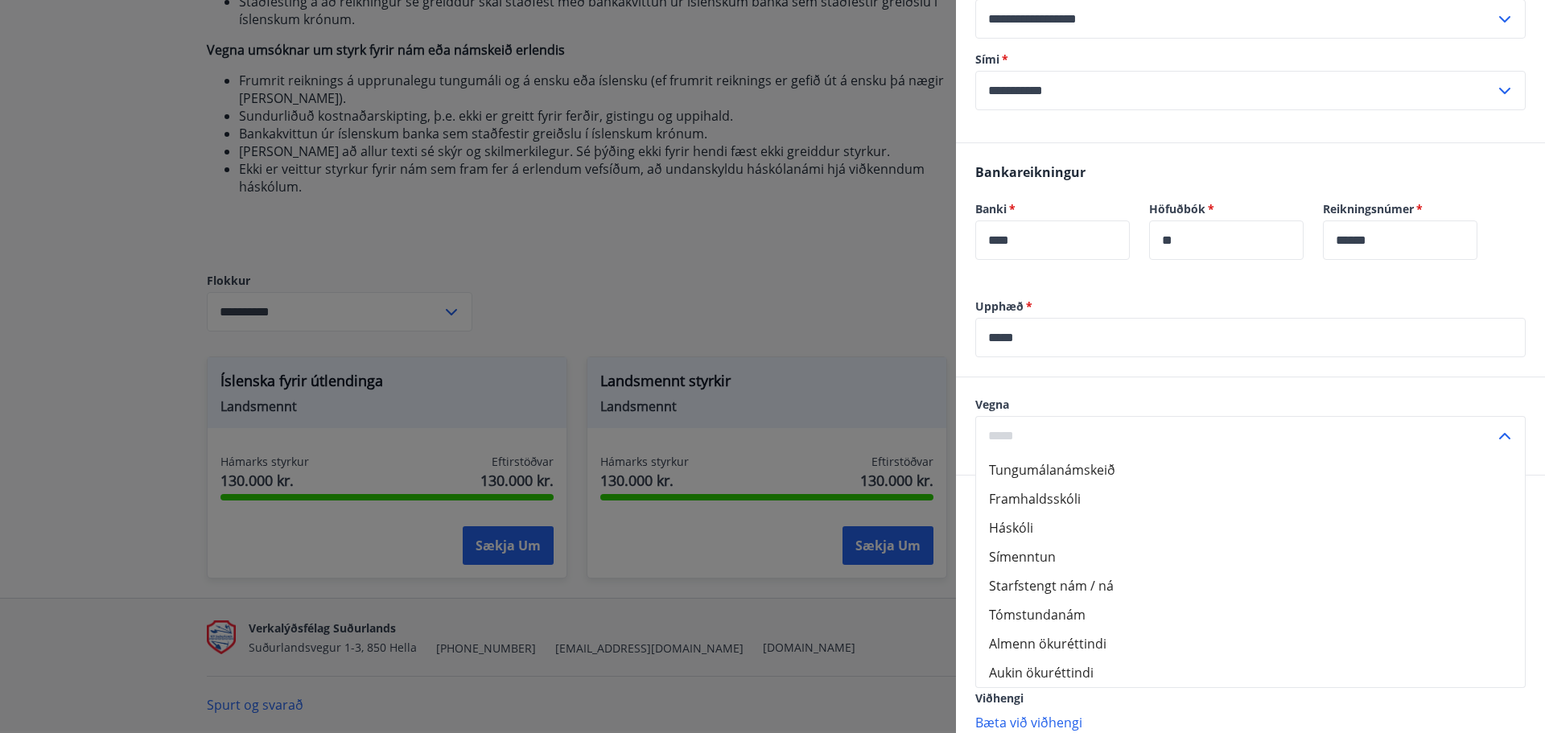
click at [1079, 476] on li "Tungumálanámskeið" at bounding box center [1250, 470] width 549 height 29
type input "**********"
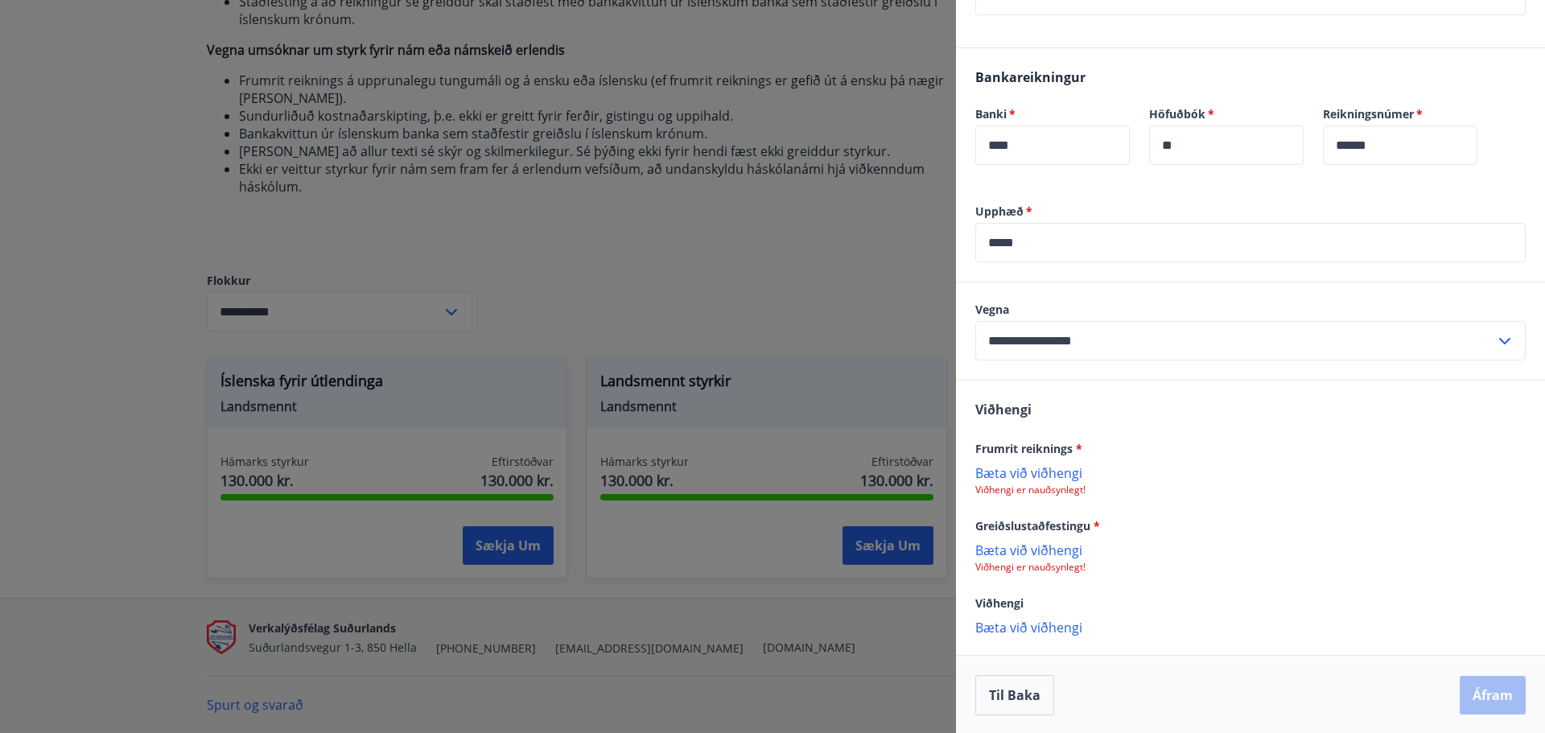
scroll to position [338, 0]
click at [996, 474] on p "Bæta við viðhengi" at bounding box center [1251, 471] width 551 height 16
click at [1018, 555] on p "Bæta við viðhengi" at bounding box center [1251, 550] width 551 height 16
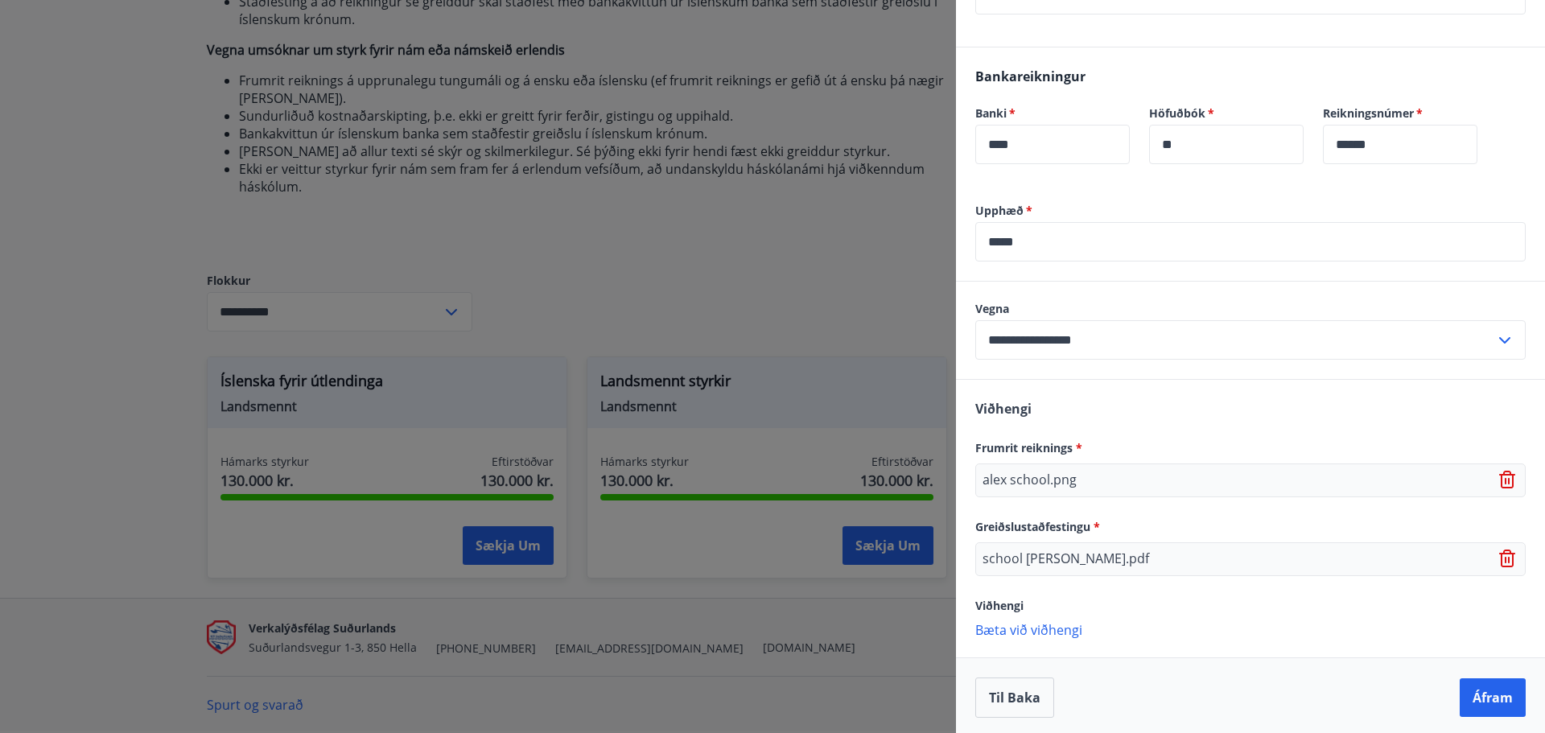
scroll to position [341, 0]
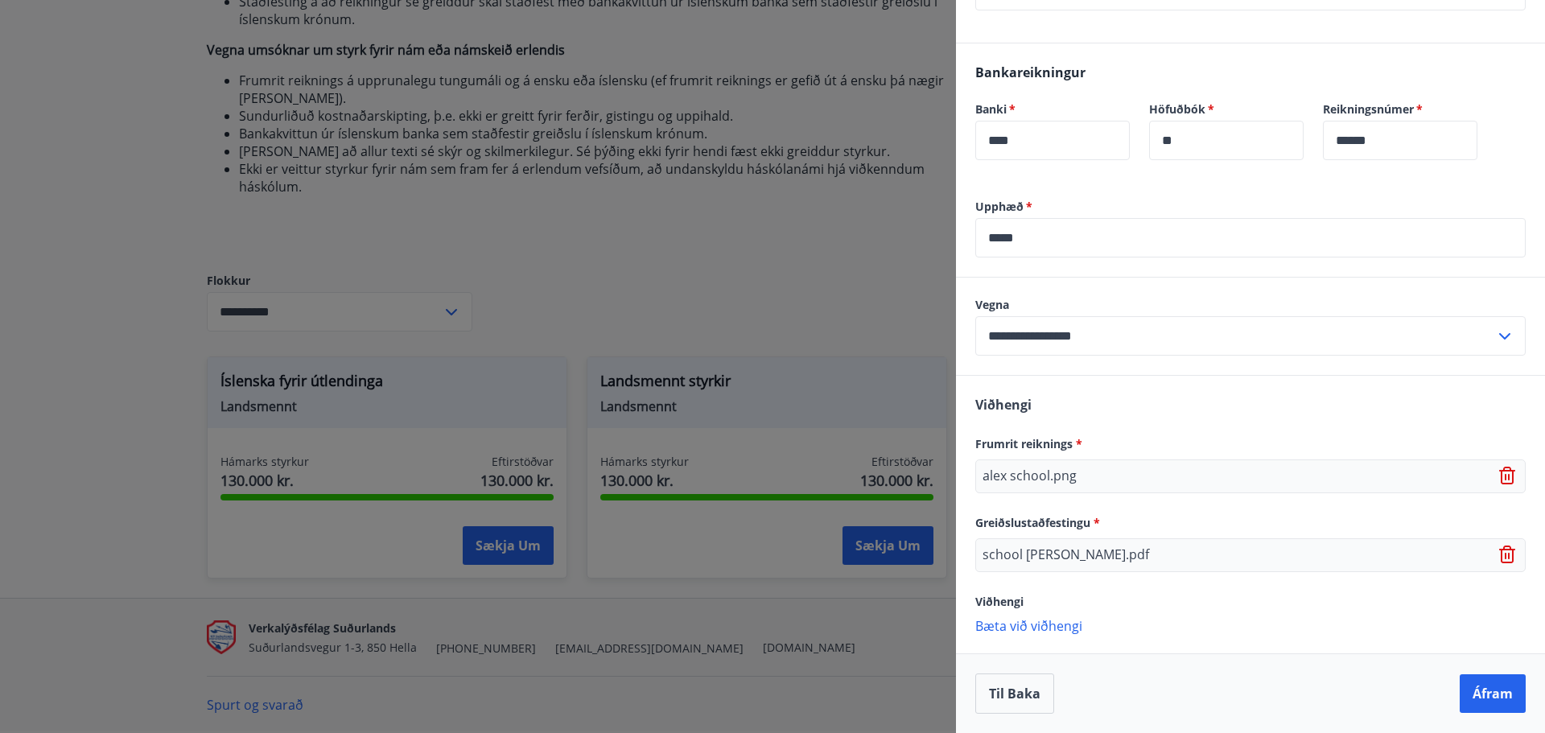
click at [1178, 679] on div "Til baka Áfram" at bounding box center [1251, 694] width 551 height 40
click at [1483, 698] on button "Áfram" at bounding box center [1493, 693] width 66 height 39
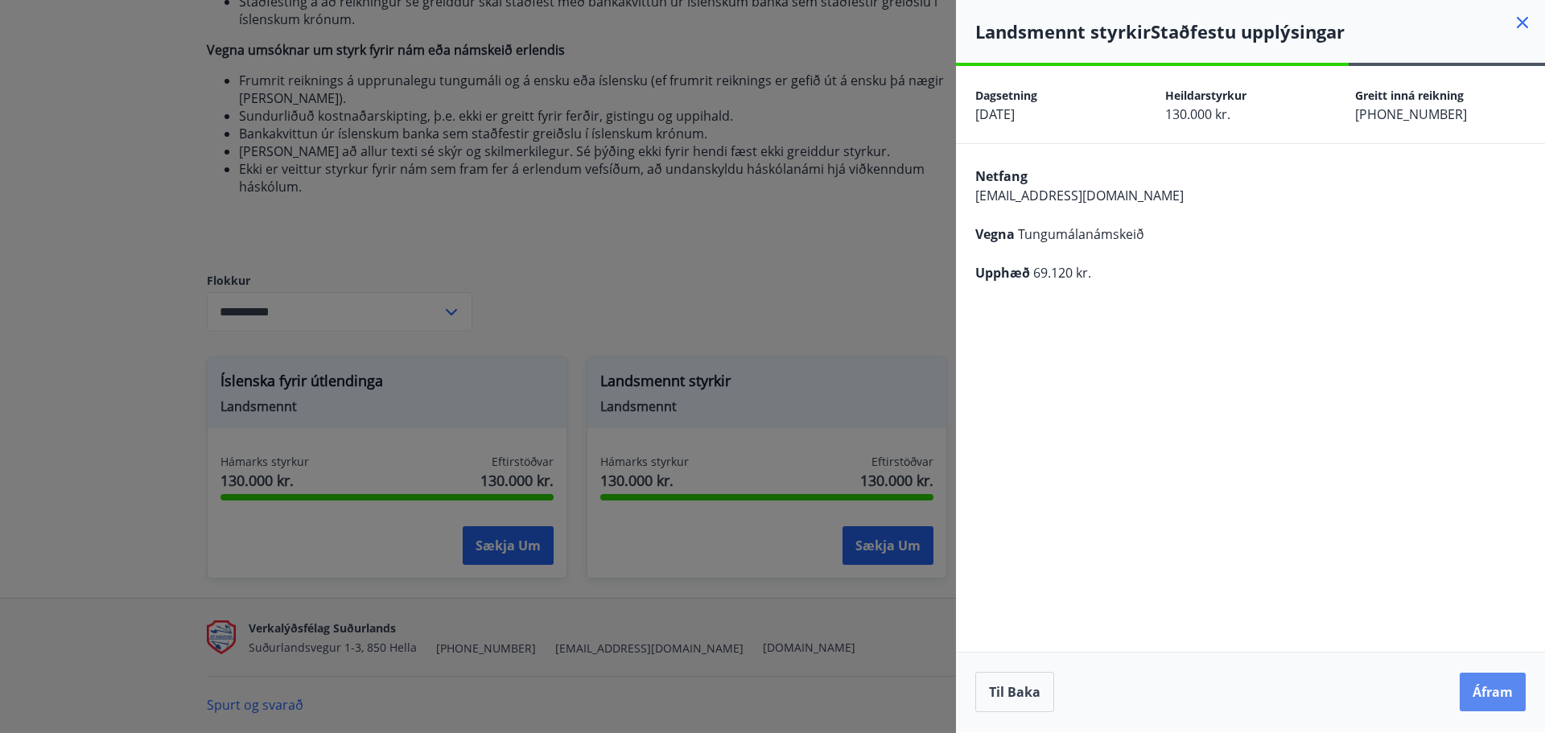
click at [1485, 692] on button "Áfram" at bounding box center [1493, 692] width 66 height 39
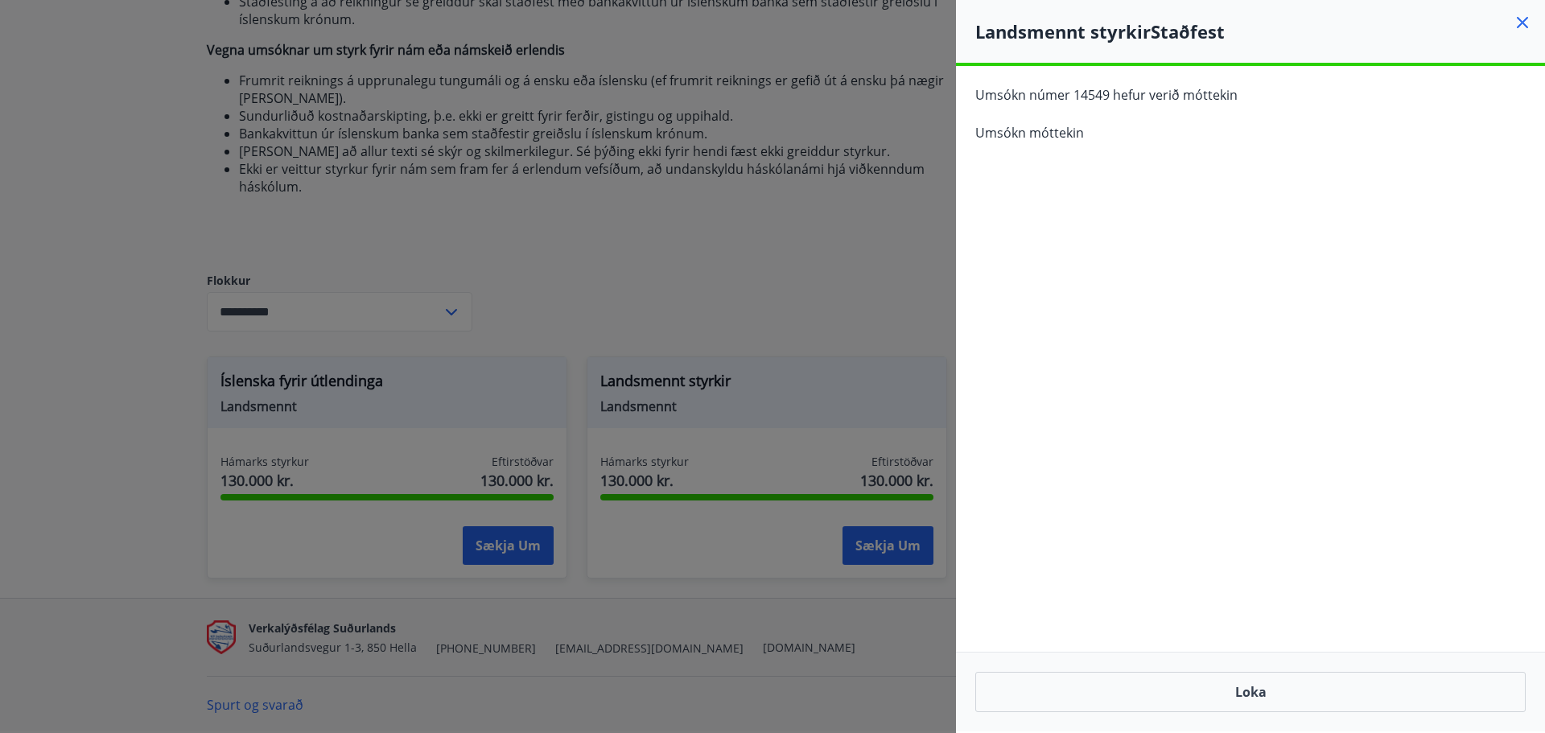
click at [757, 215] on div at bounding box center [772, 366] width 1545 height 733
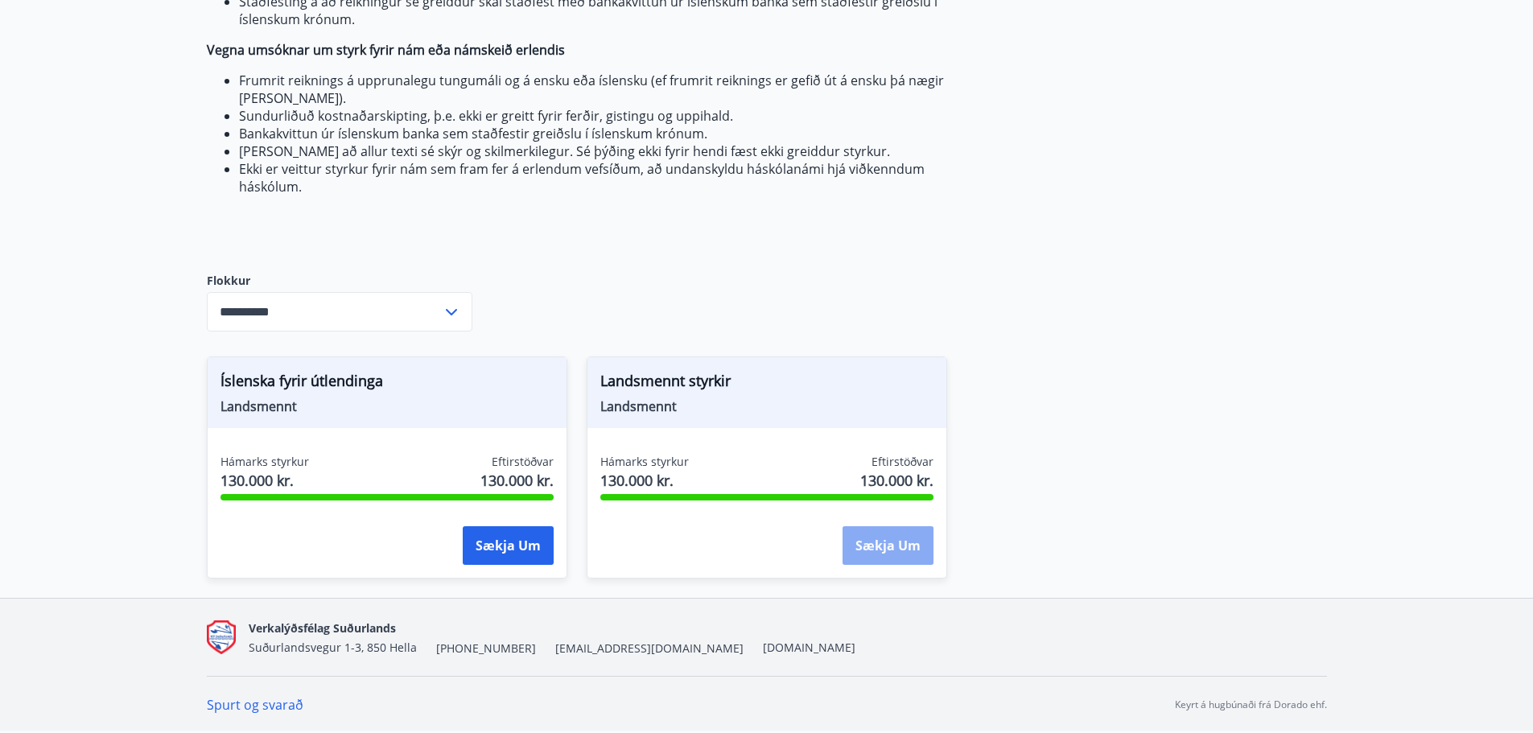
click at [885, 547] on button "Sækja um" at bounding box center [888, 545] width 91 height 39
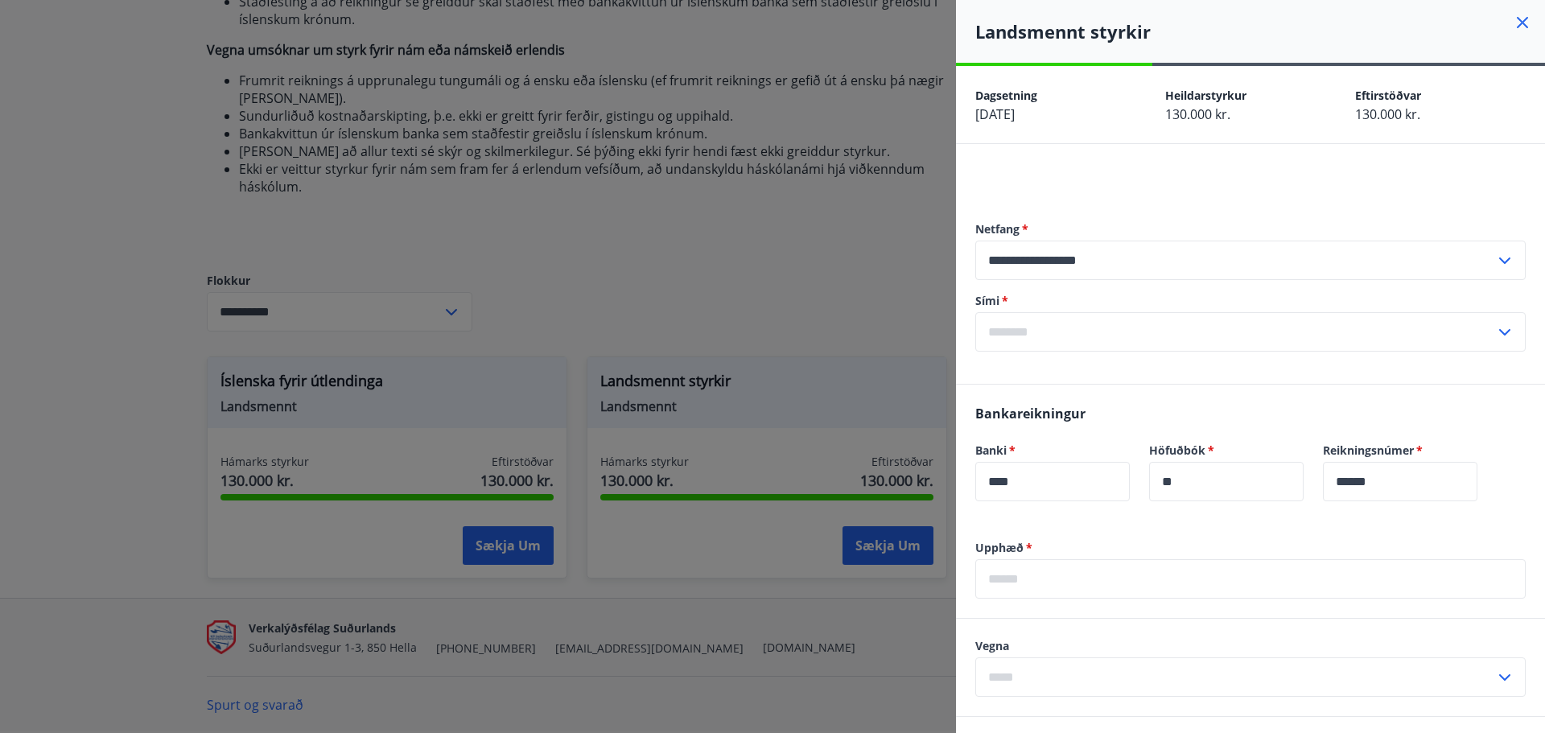
click at [1190, 334] on input "text" at bounding box center [1236, 331] width 520 height 39
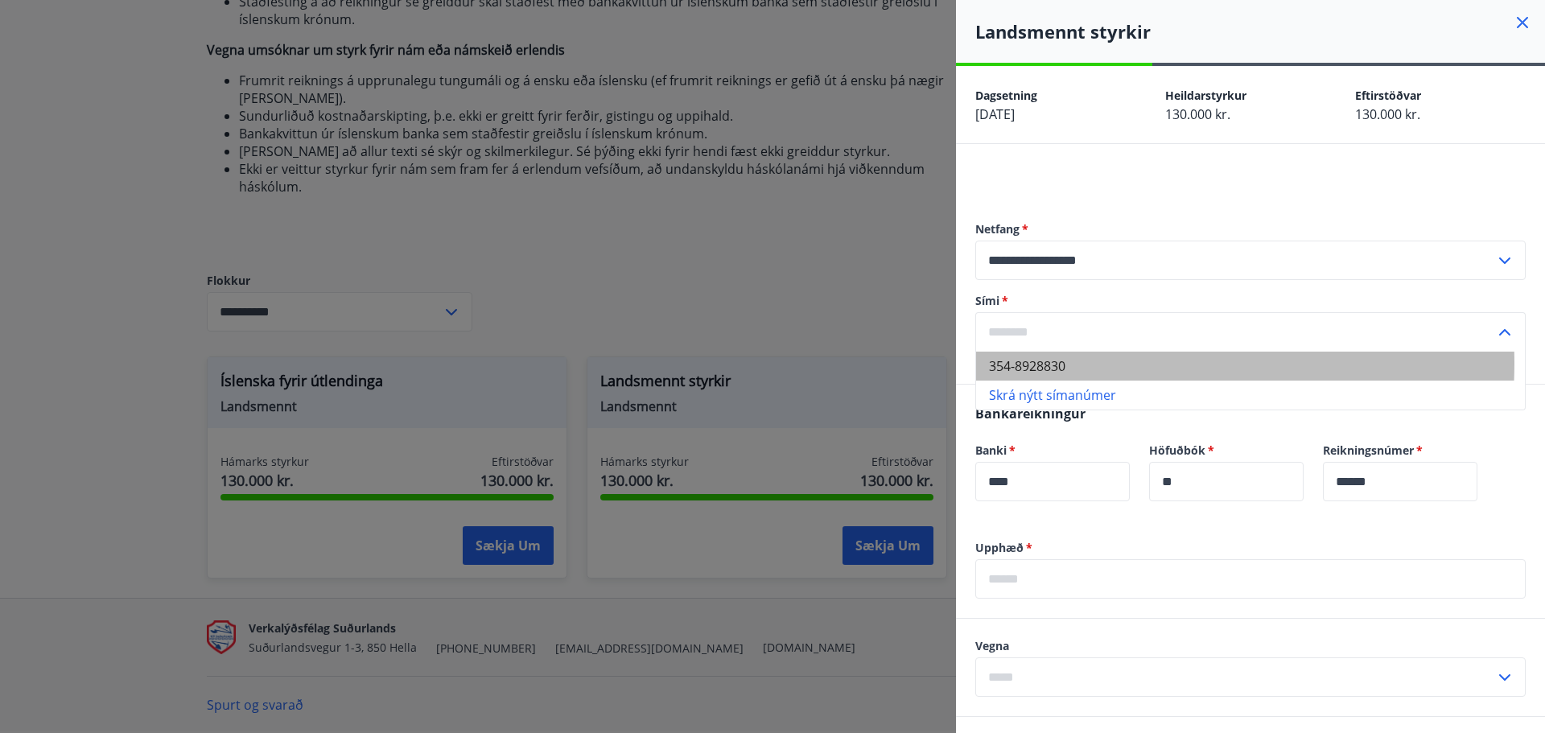
click at [1100, 363] on li "354-8928830" at bounding box center [1250, 366] width 549 height 29
type input "**********"
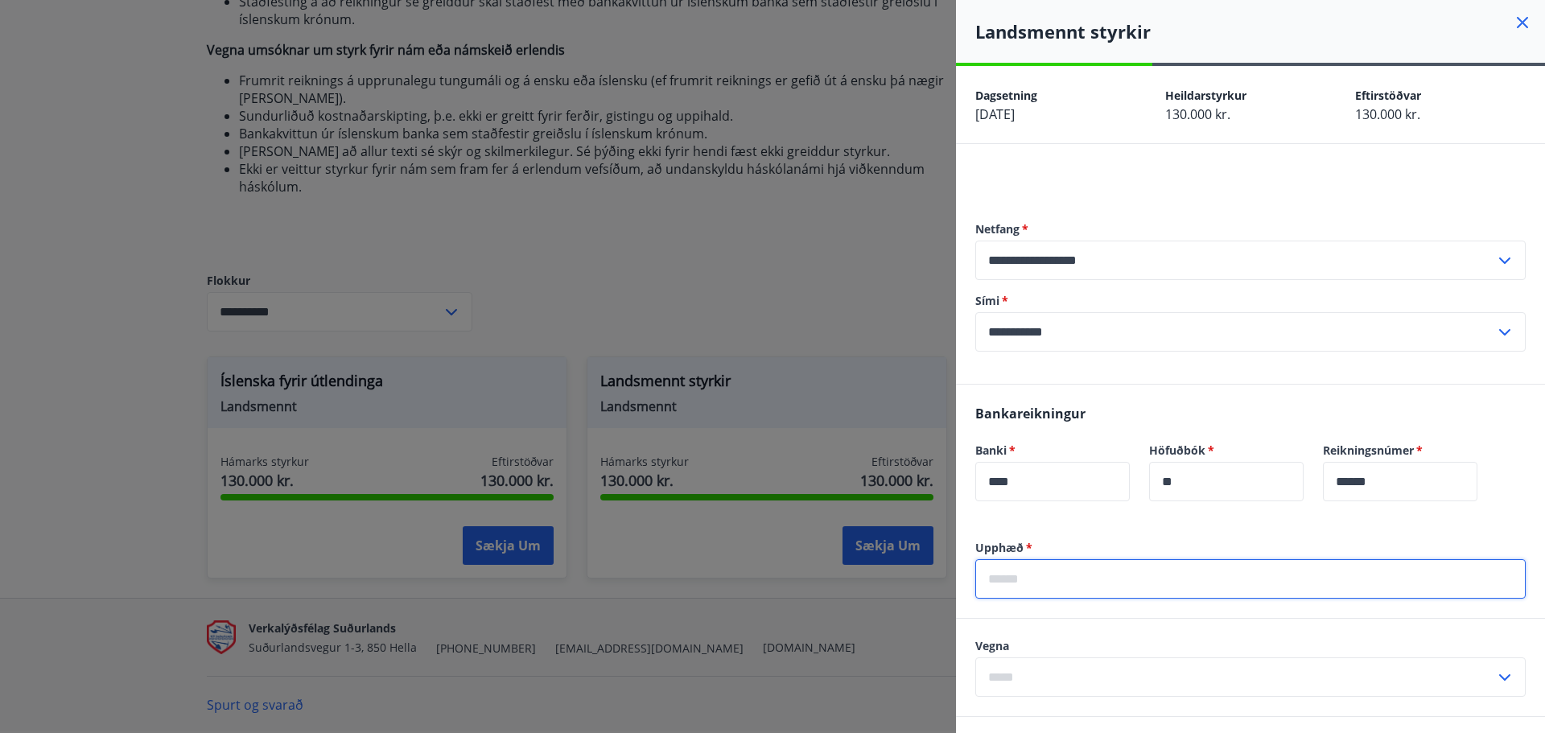
click at [1044, 573] on input "text" at bounding box center [1251, 578] width 551 height 39
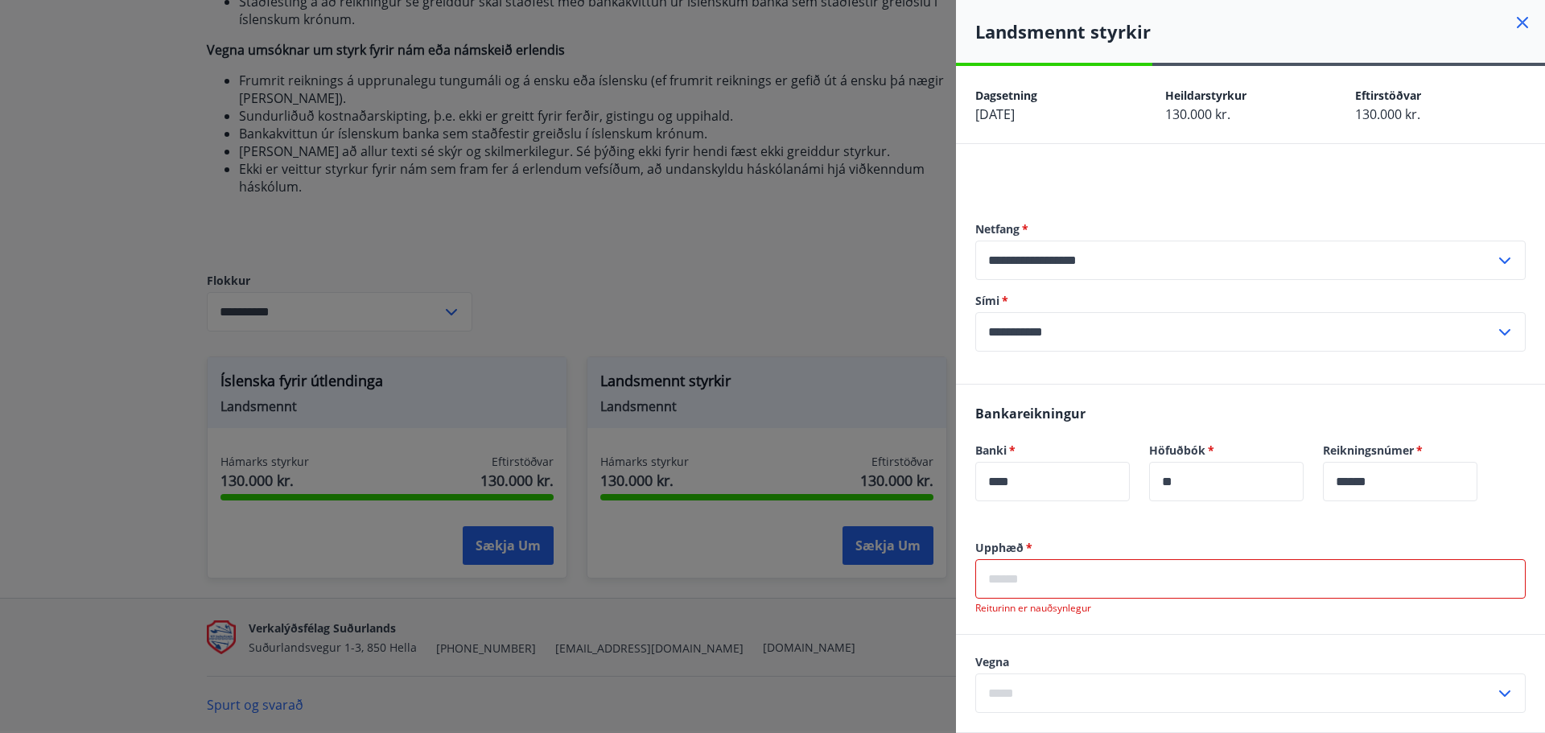
click at [1380, 178] on div at bounding box center [1251, 179] width 551 height 19
click at [1025, 567] on input "text" at bounding box center [1251, 578] width 551 height 39
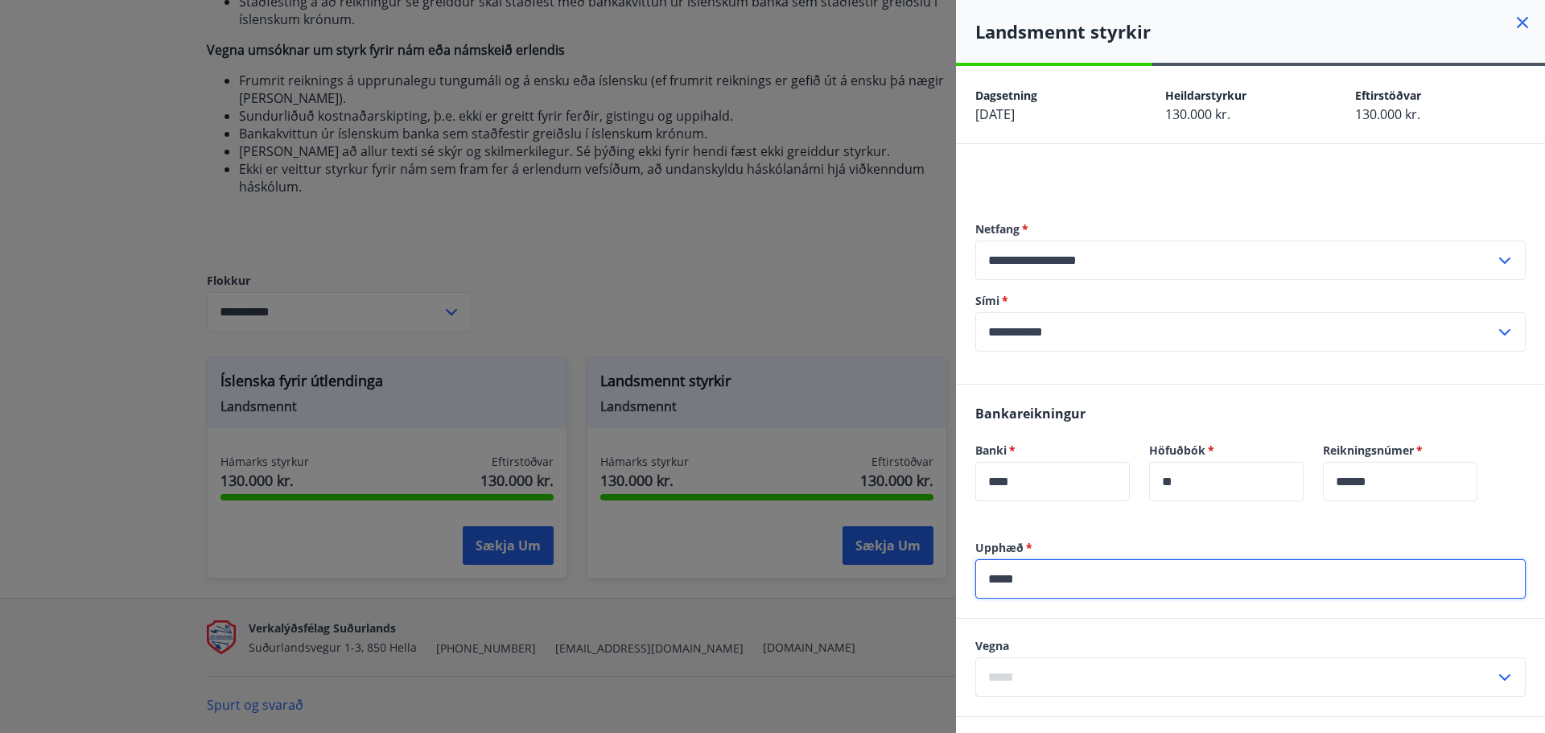
type input "*****"
click at [1481, 674] on input "text" at bounding box center [1236, 677] width 520 height 39
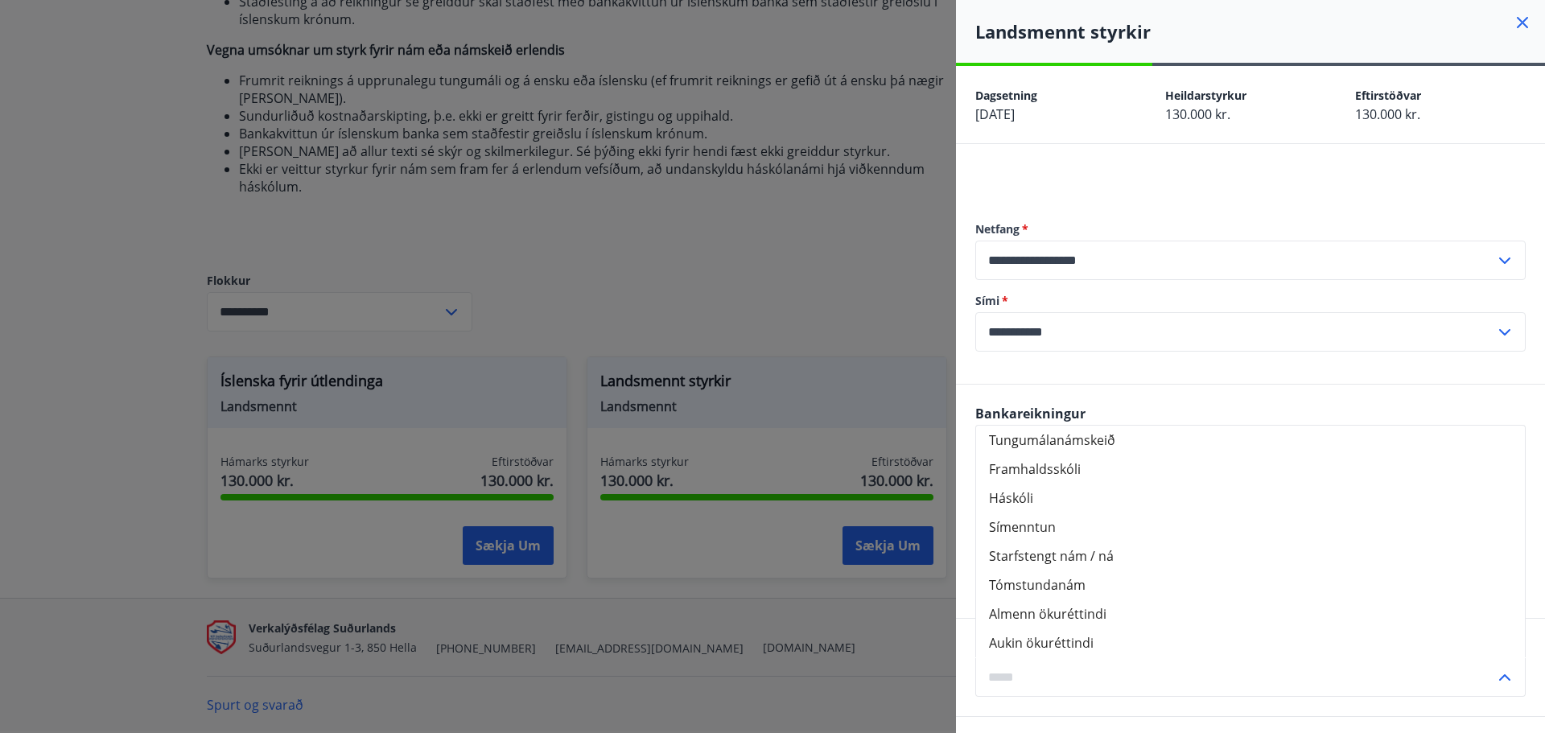
click at [1125, 502] on li "Háskóli" at bounding box center [1250, 498] width 549 height 29
type input "*******"
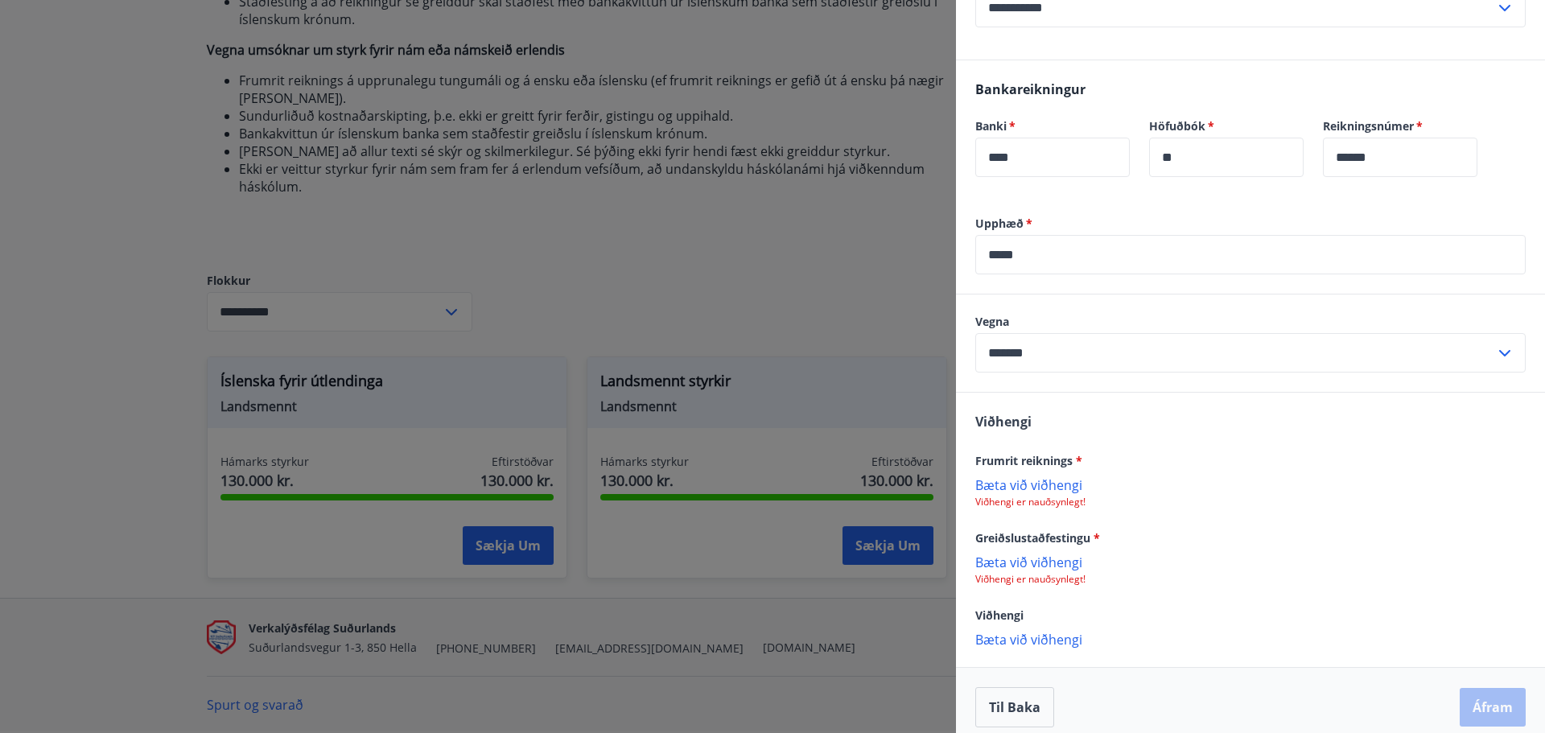
scroll to position [338, 0]
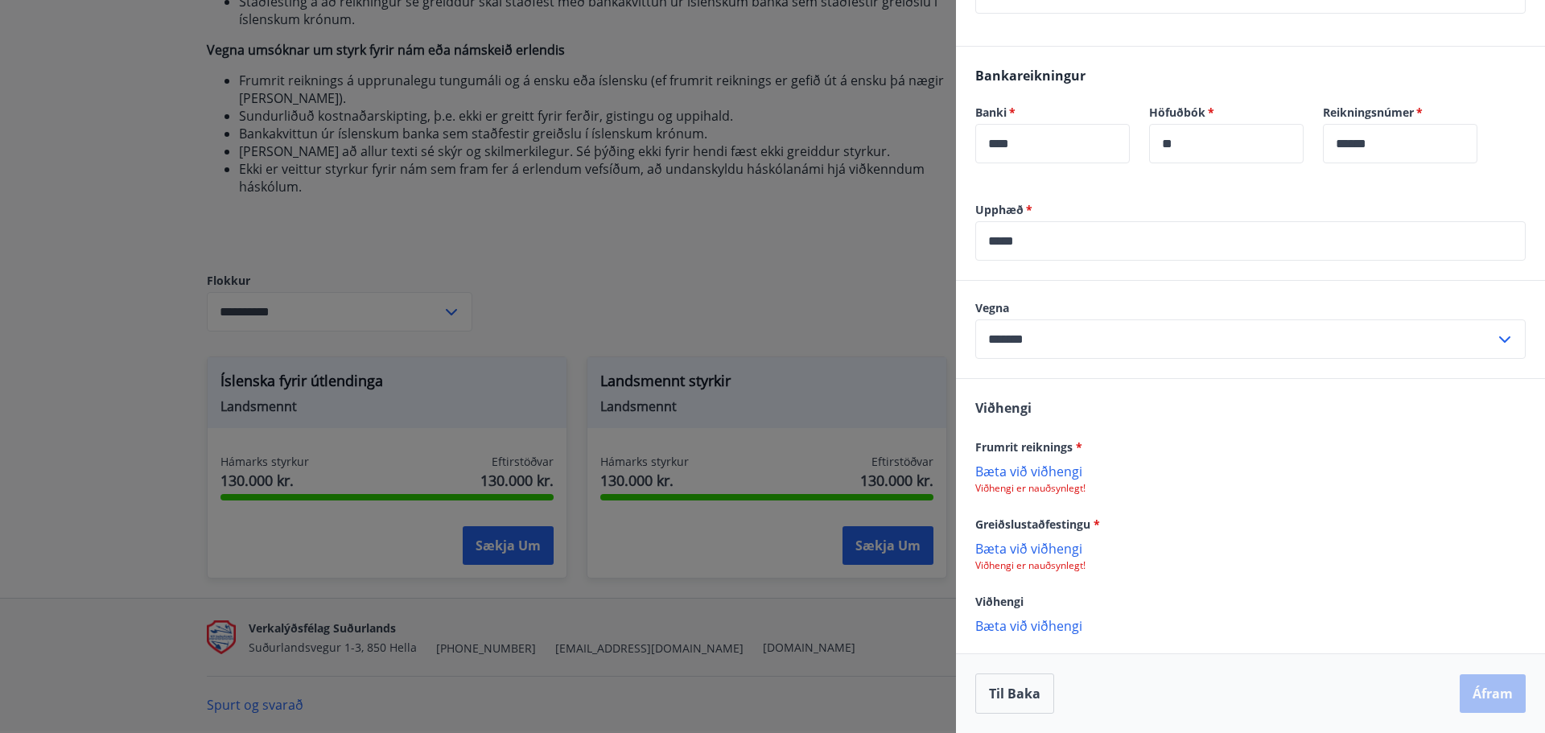
click at [1004, 476] on p "Bæta við viðhengi" at bounding box center [1251, 471] width 551 height 16
click at [1016, 548] on p "Bæta við viðhengi" at bounding box center [1251, 550] width 551 height 16
click at [1465, 695] on button "Áfram" at bounding box center [1493, 697] width 66 height 39
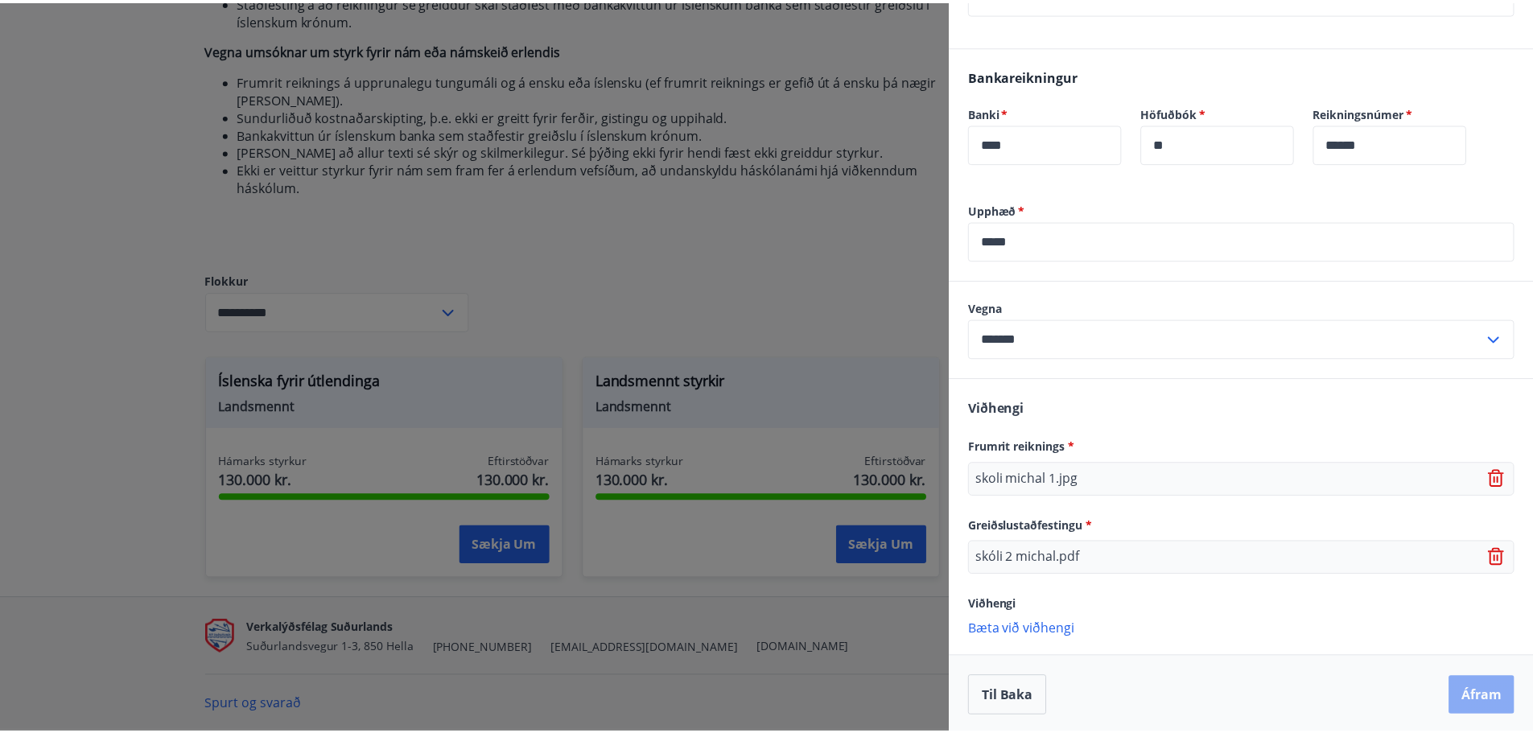
scroll to position [0, 0]
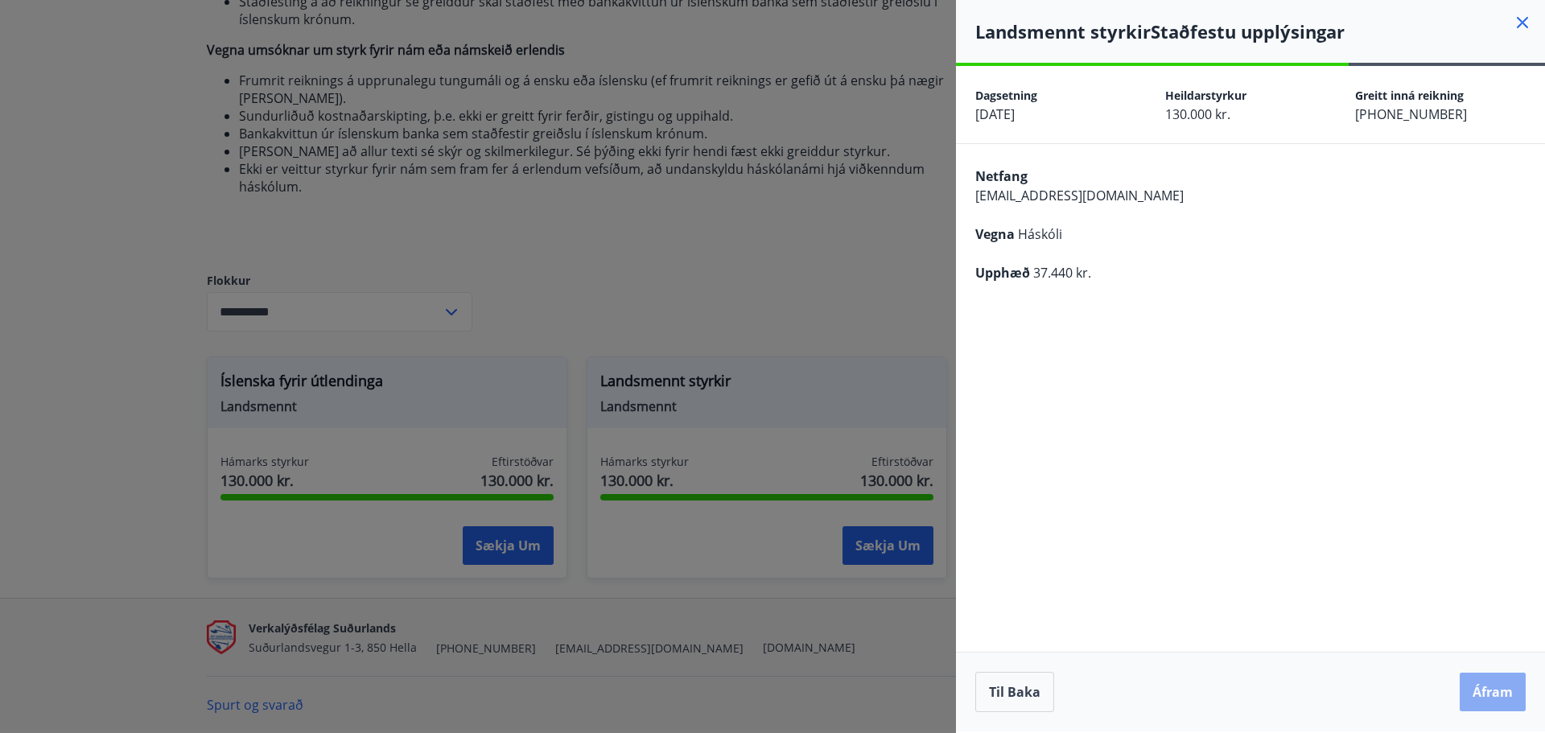
click at [1461, 689] on button "Áfram" at bounding box center [1493, 692] width 66 height 39
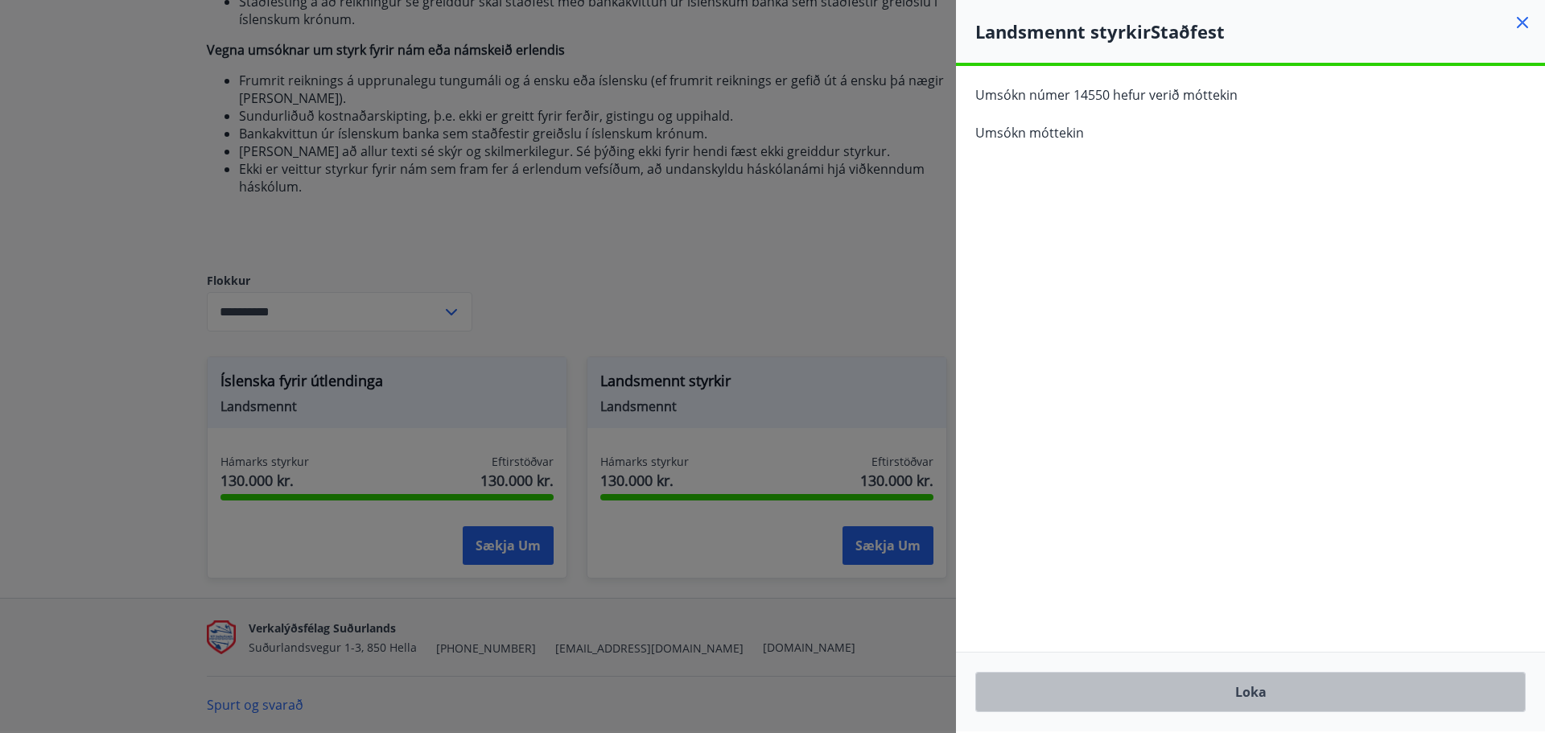
click at [1255, 695] on button "Loka" at bounding box center [1251, 692] width 551 height 40
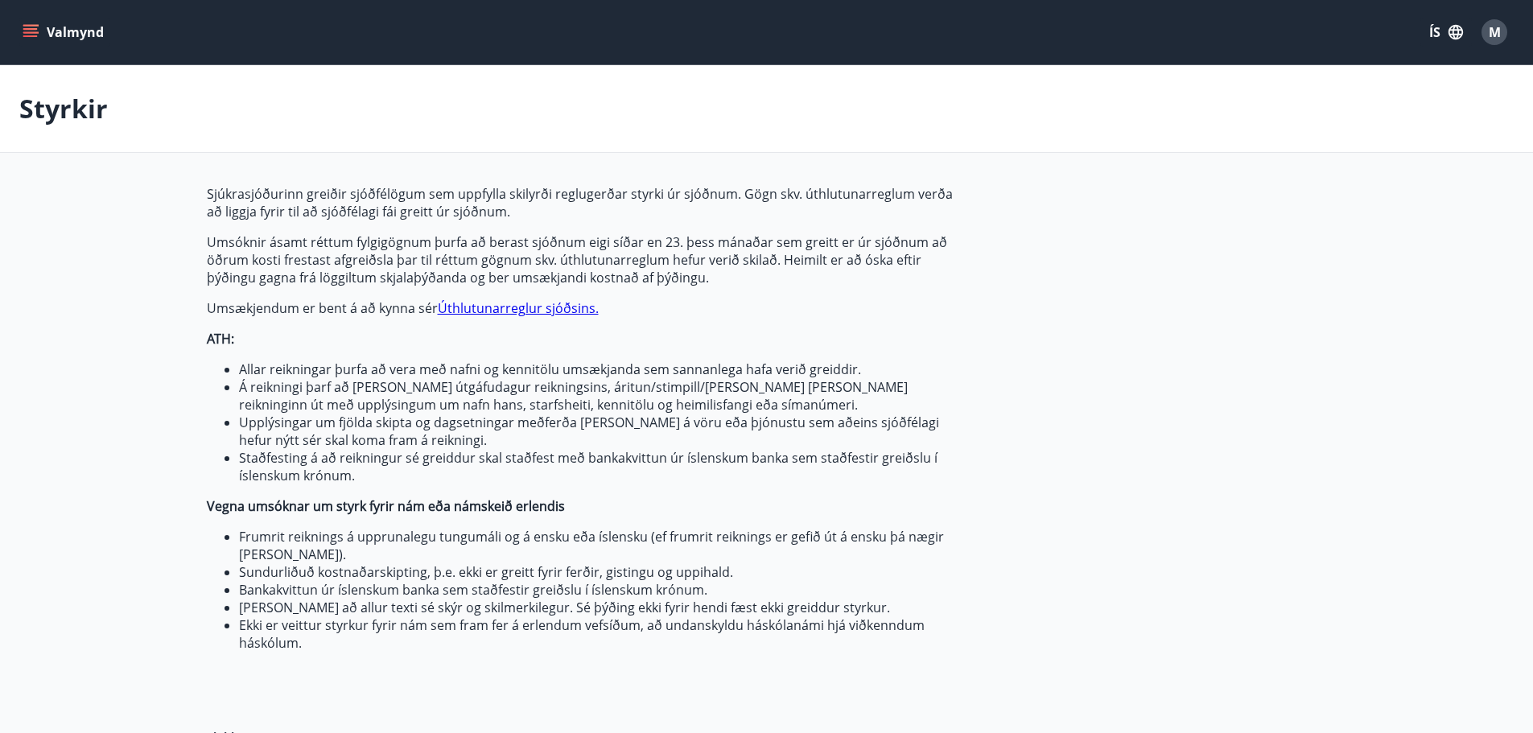
click at [24, 27] on icon "menu" at bounding box center [31, 32] width 16 height 16
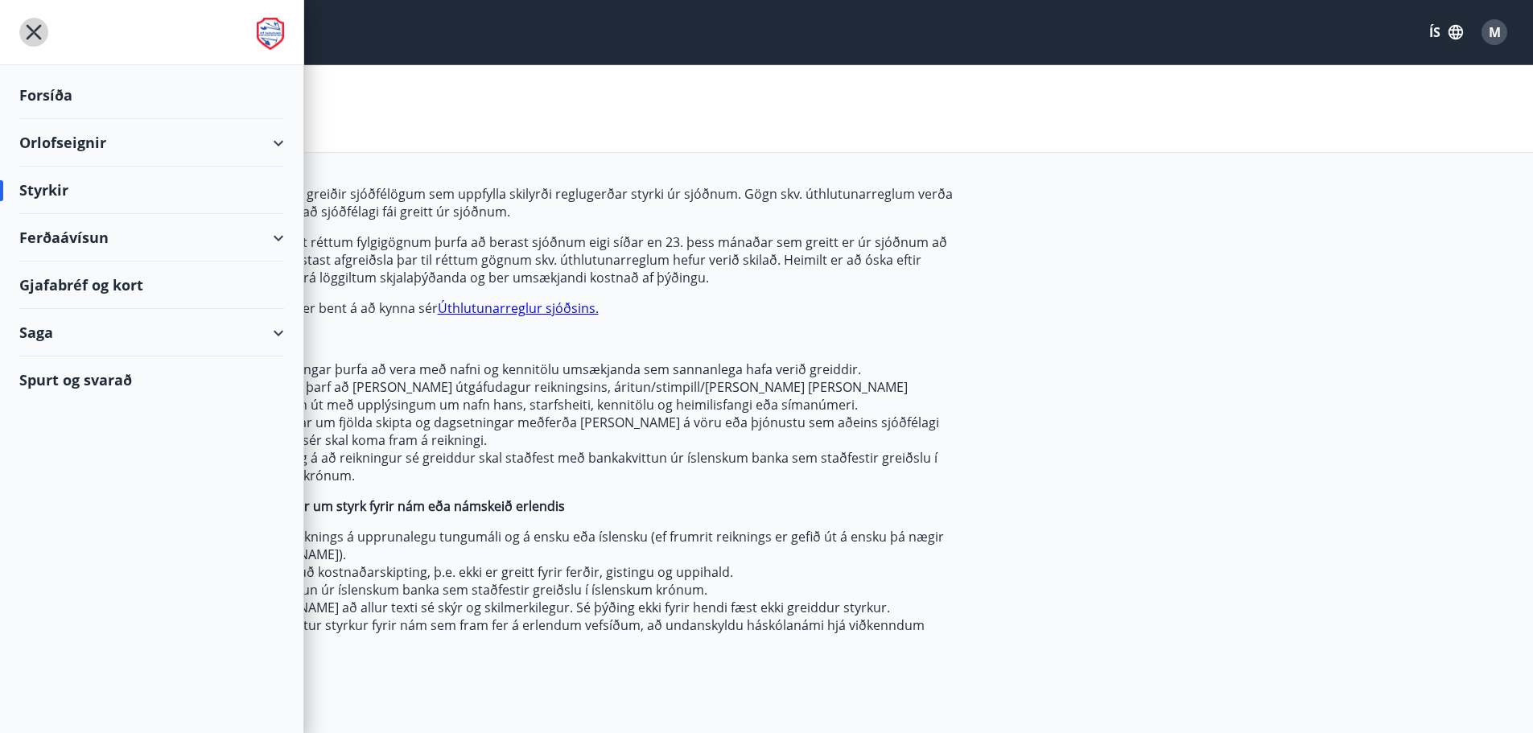
click at [24, 27] on icon "menu" at bounding box center [33, 32] width 29 height 29
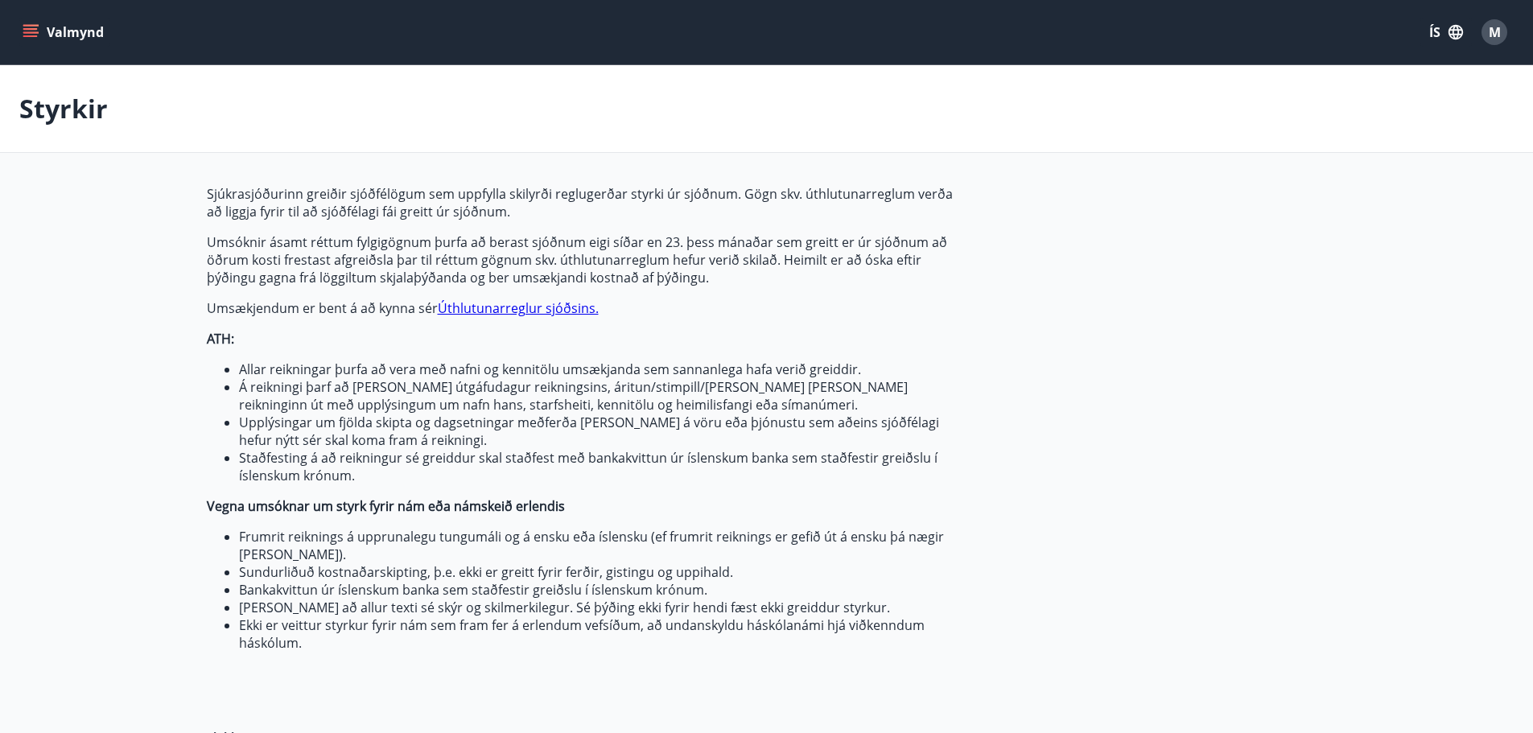
click at [35, 21] on button "Valmynd" at bounding box center [64, 32] width 91 height 29
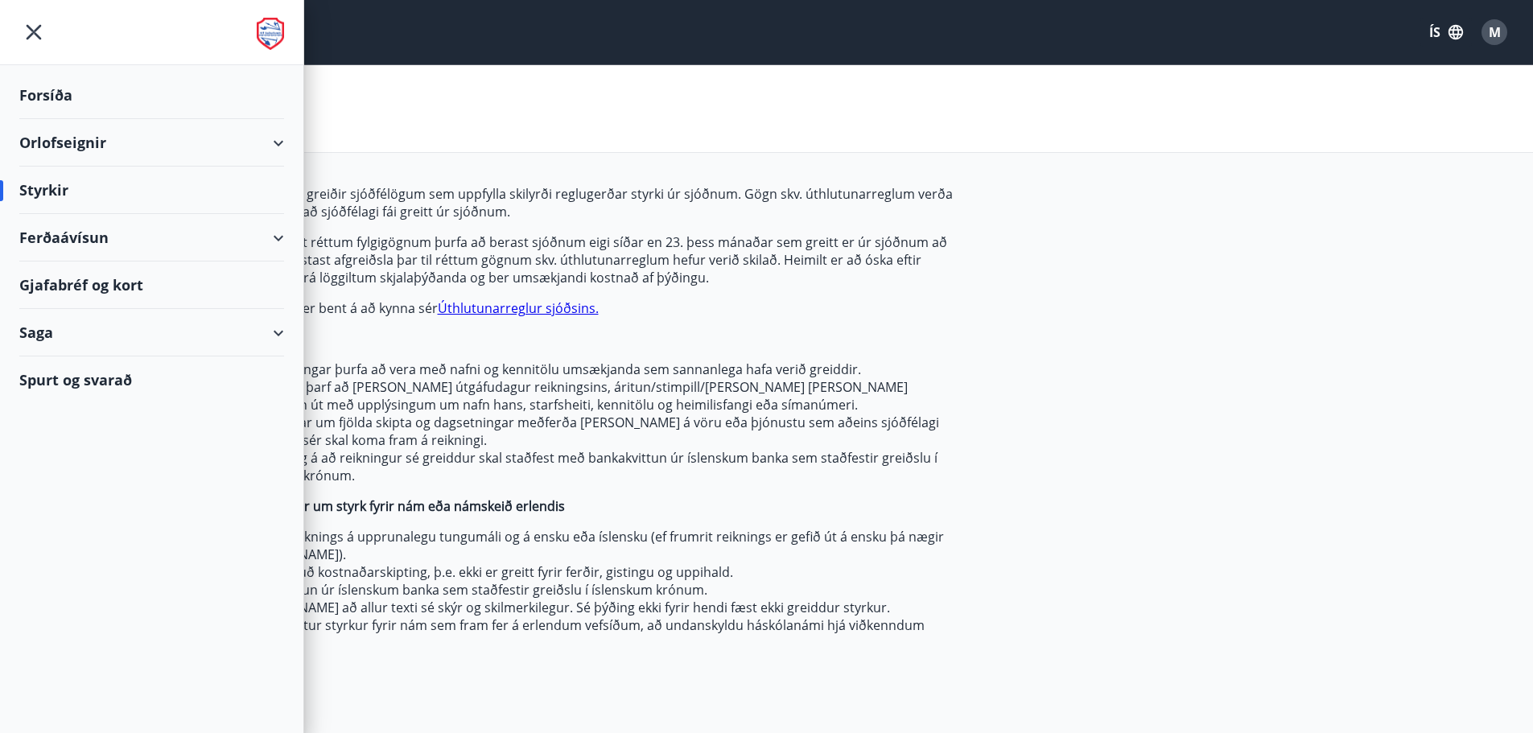
click at [37, 94] on div "Forsíða" at bounding box center [151, 95] width 265 height 47
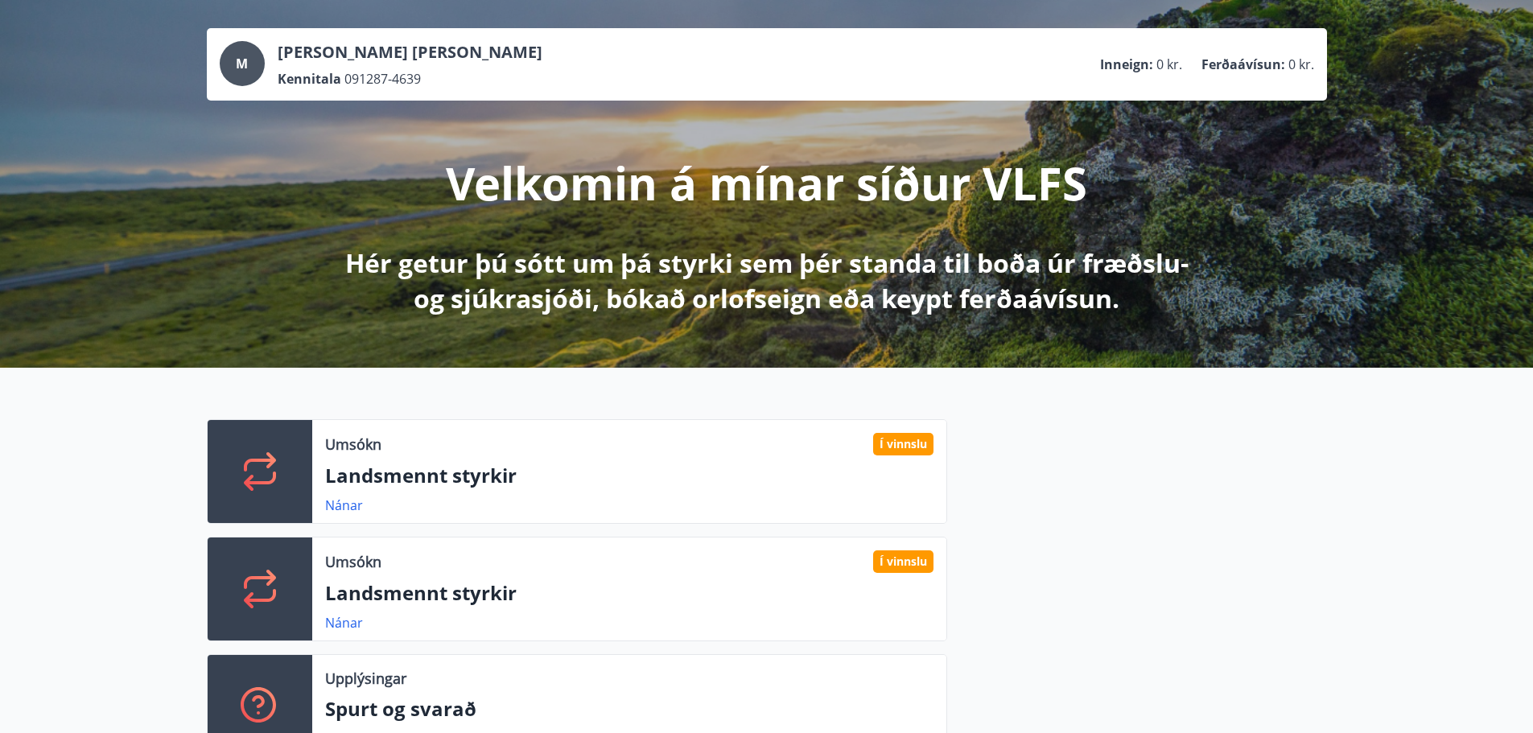
scroll to position [322, 0]
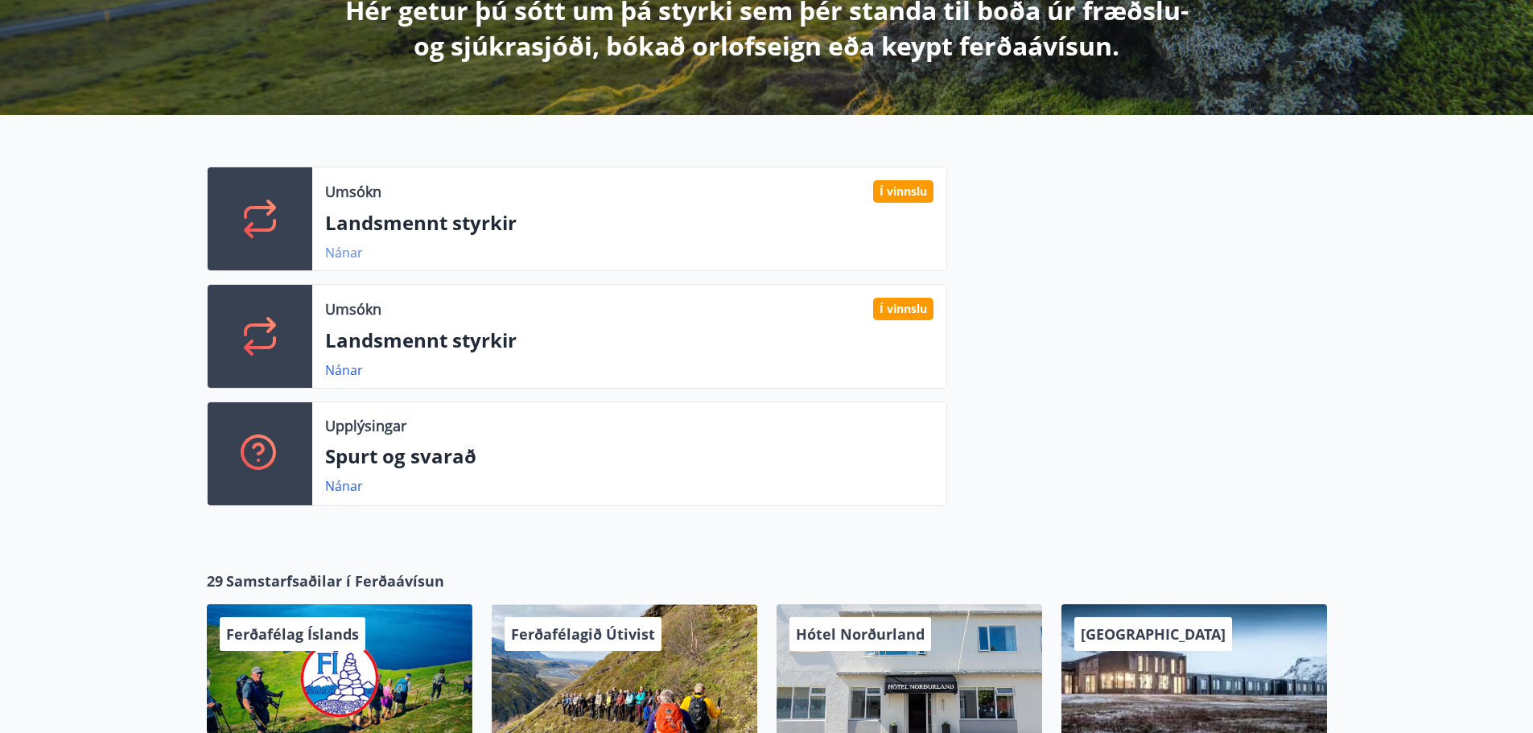
click at [349, 251] on link "Nánar" at bounding box center [344, 253] width 38 height 18
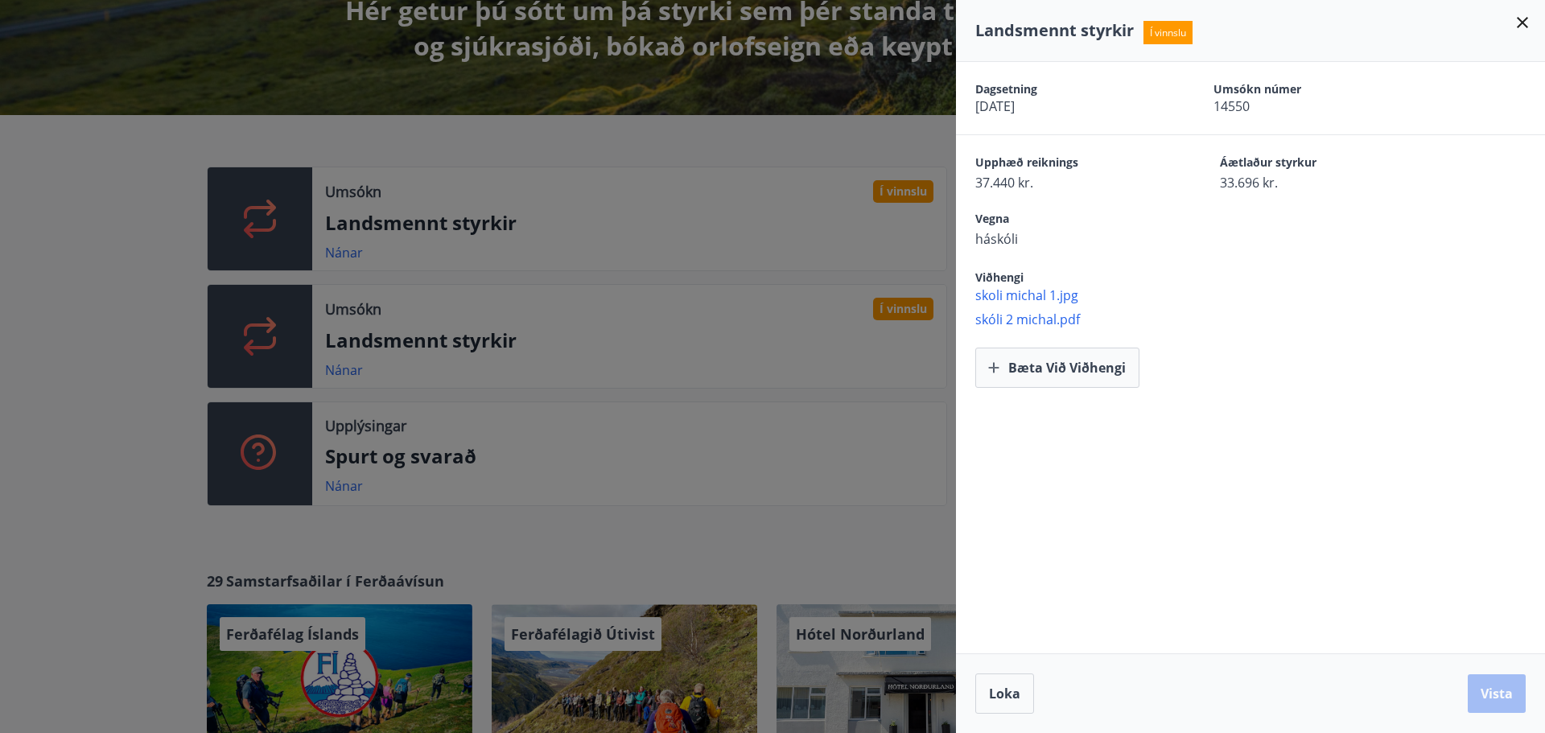
click at [1004, 293] on span "skoli michal 1.jpg" at bounding box center [1261, 296] width 570 height 18
click at [550, 344] on div at bounding box center [772, 366] width 1545 height 733
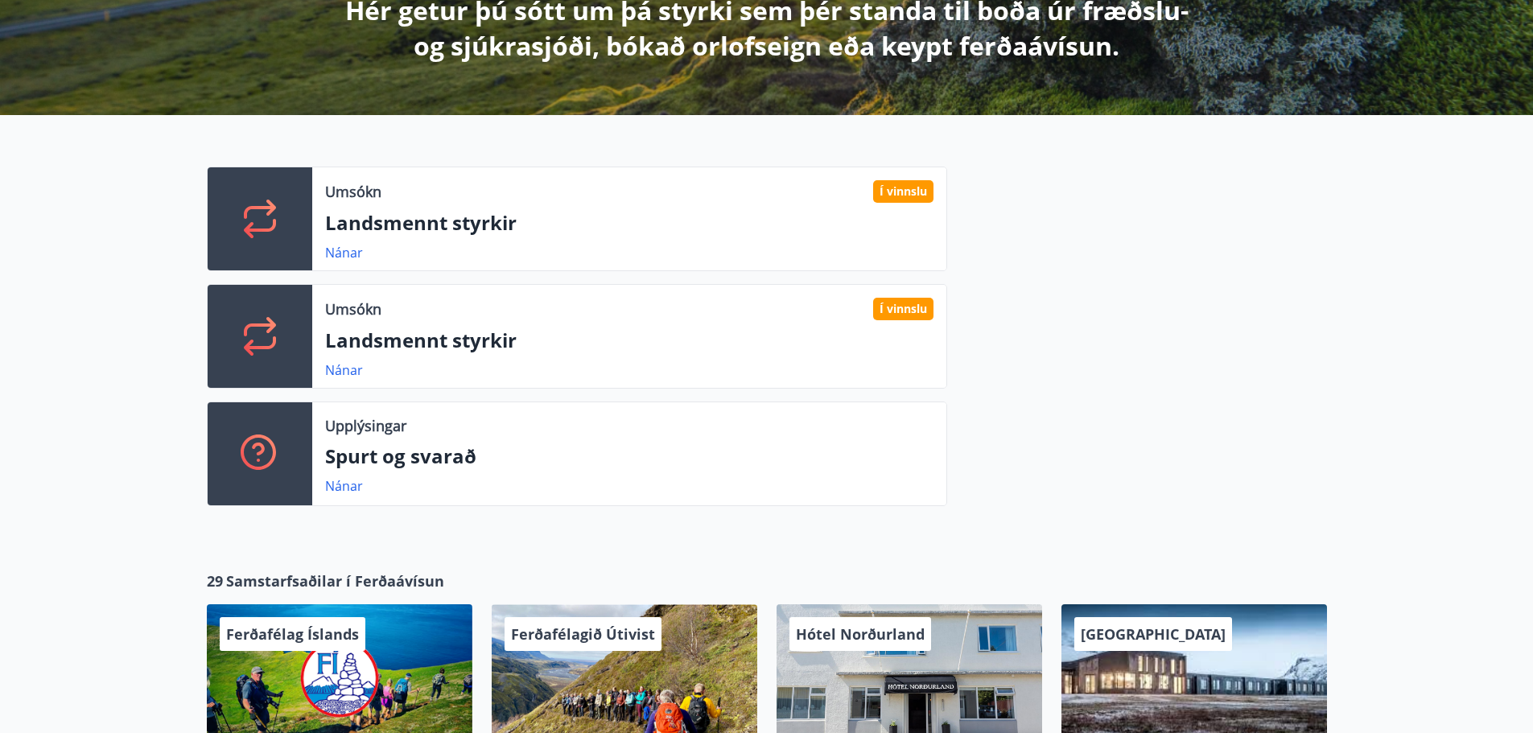
click at [550, 344] on p "Landsmennt styrkir" at bounding box center [629, 340] width 608 height 27
click at [341, 376] on link "Nánar" at bounding box center [344, 370] width 38 height 18
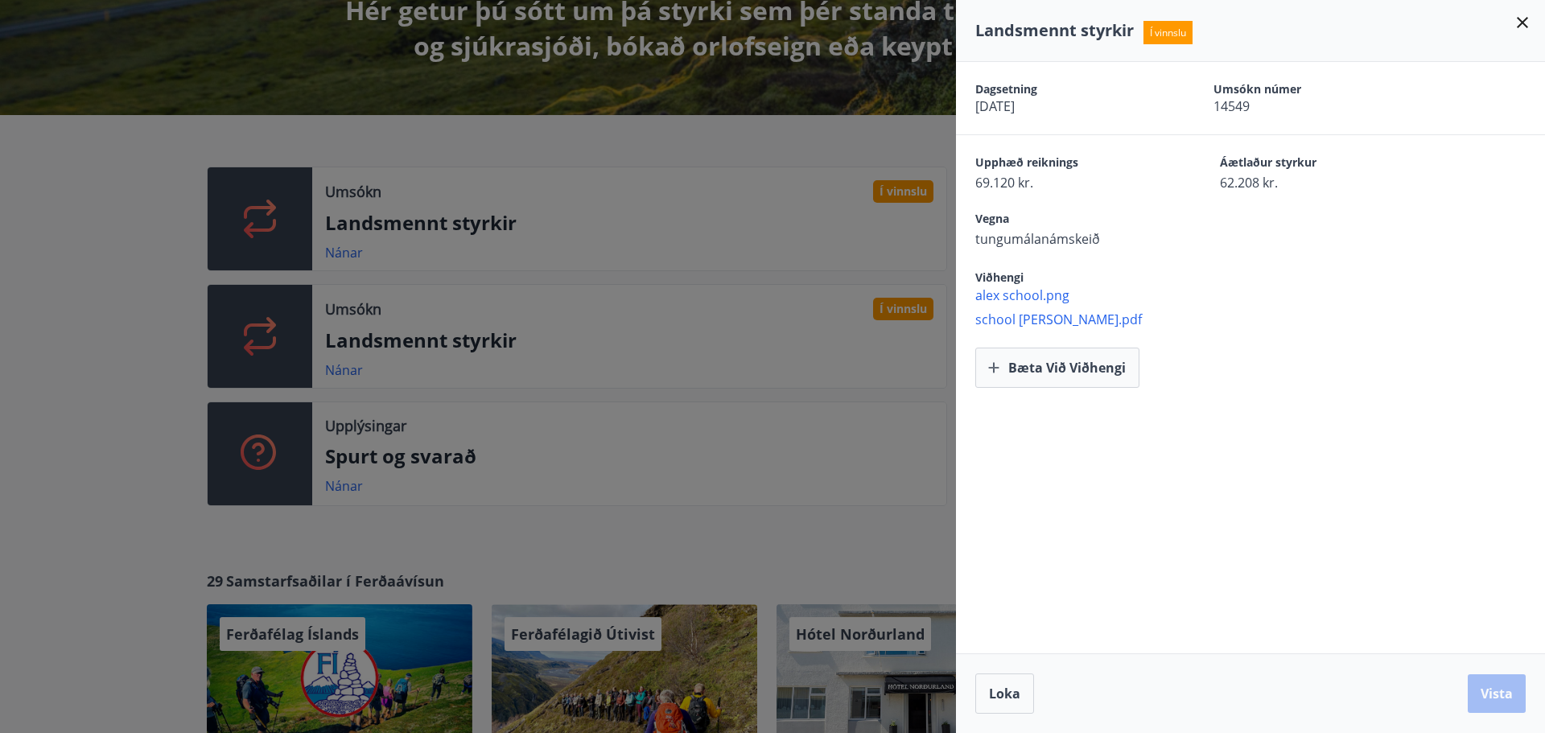
click at [1522, 22] on icon at bounding box center [1522, 22] width 11 height 11
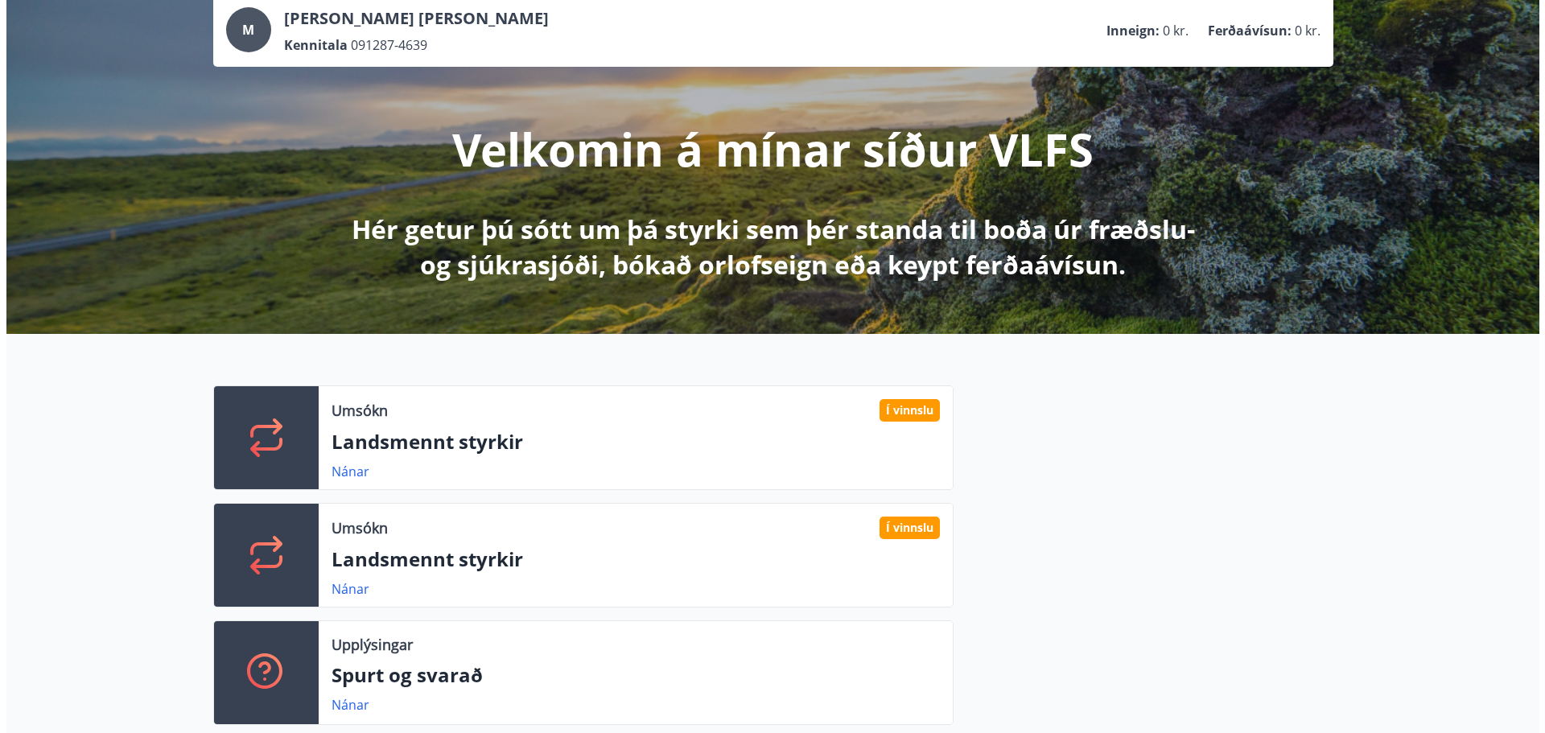
scroll to position [0, 0]
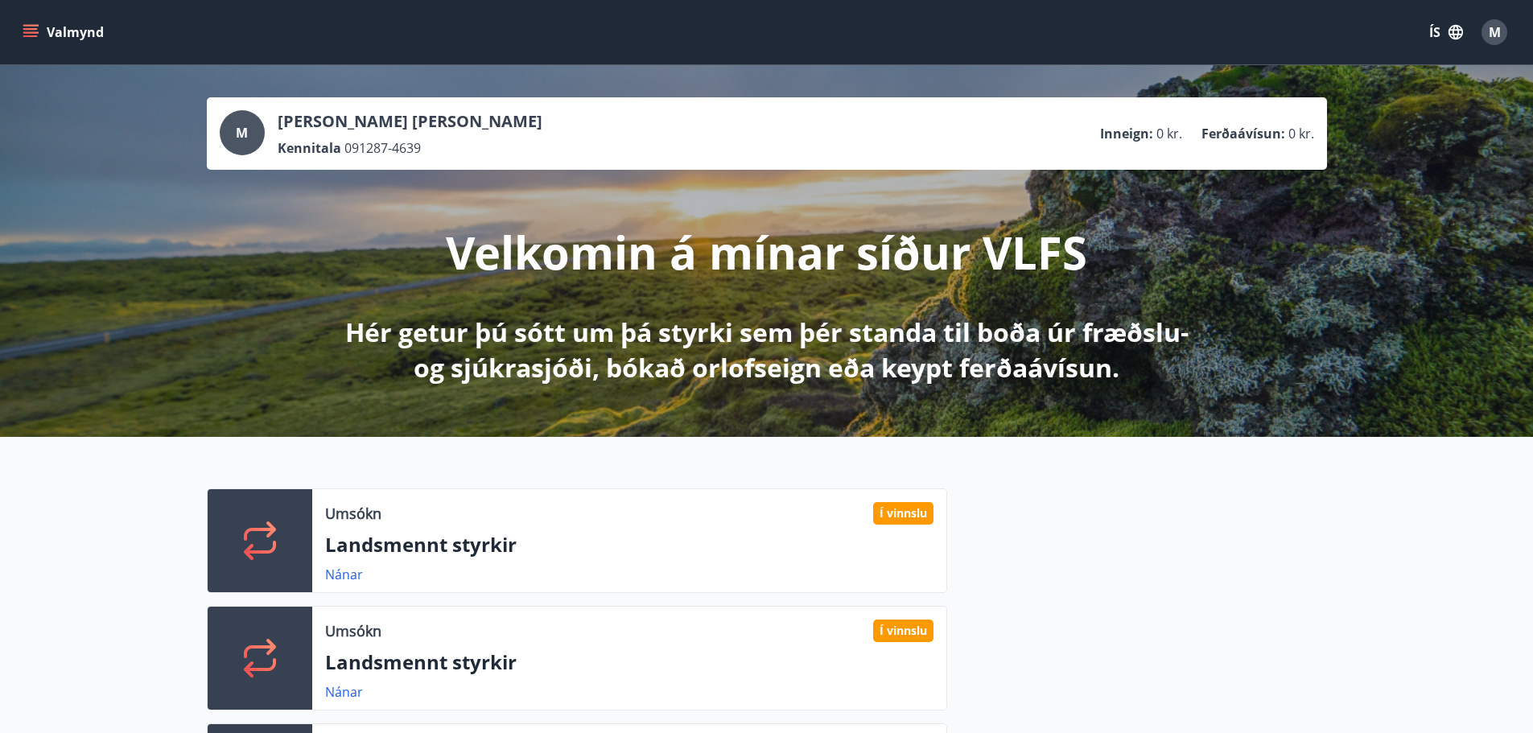
click at [1491, 16] on button "M" at bounding box center [1494, 32] width 39 height 39
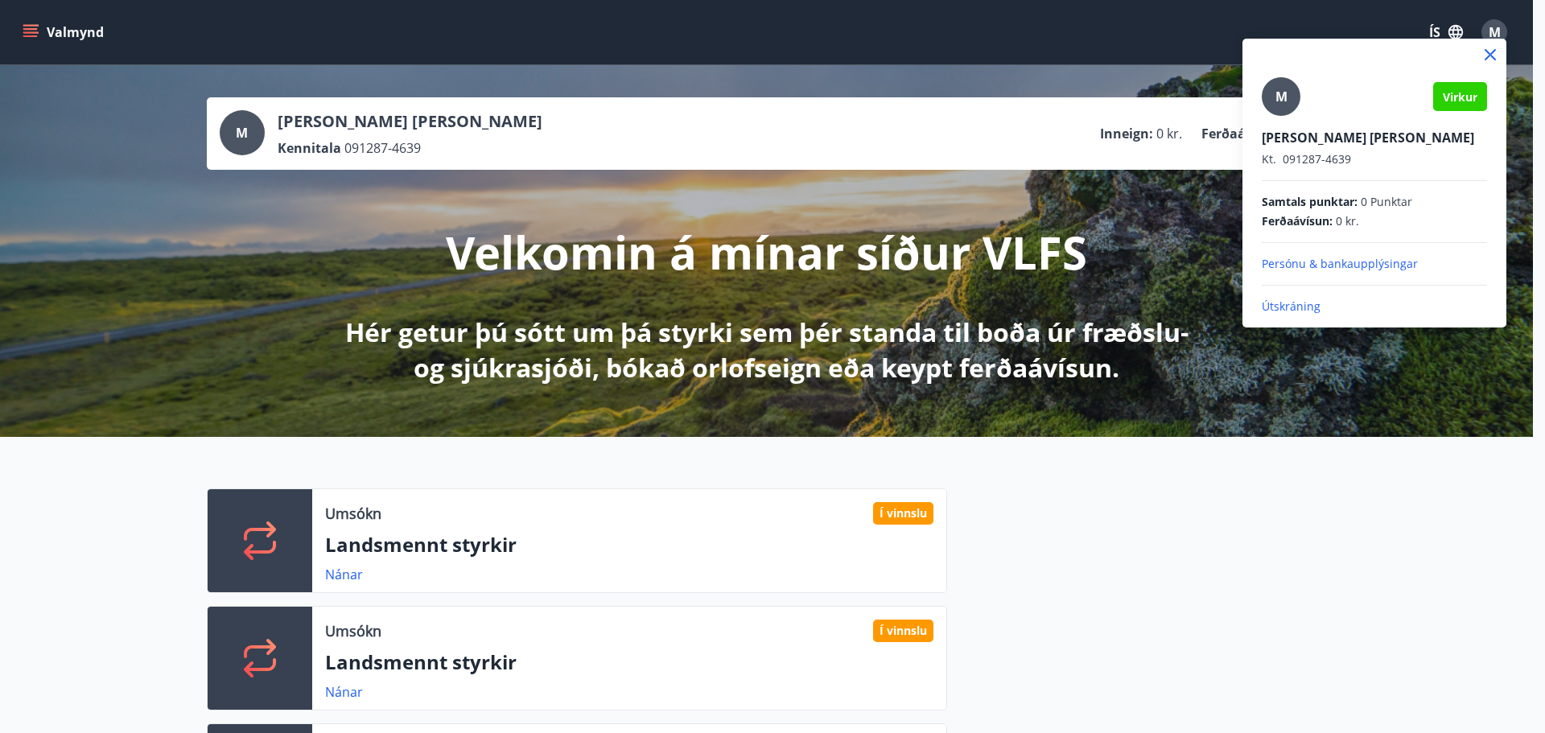
click at [1273, 306] on p "Útskráning" at bounding box center [1374, 307] width 225 height 16
click at [1291, 305] on p "Útskráning" at bounding box center [1374, 307] width 225 height 16
